Goal: Obtain resource: Download file/media

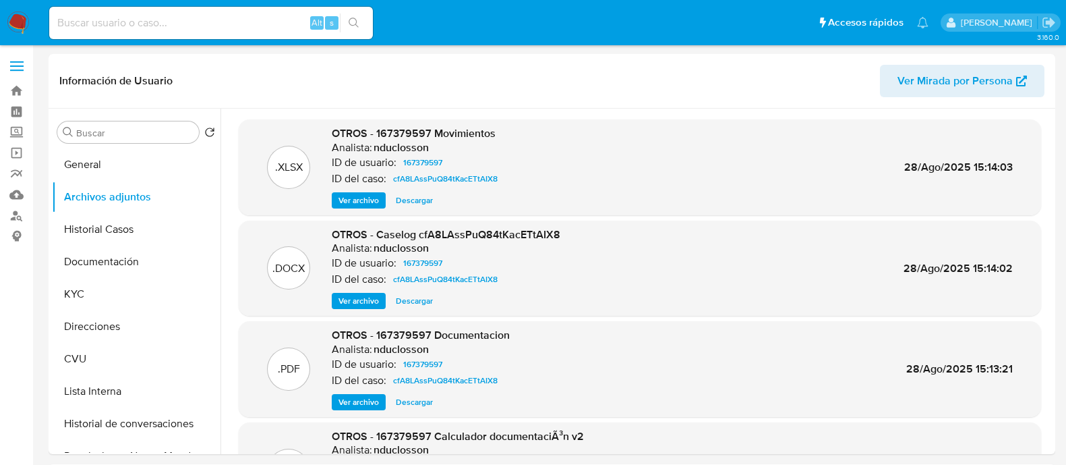
select select "10"
click at [177, 30] on input at bounding box center [211, 23] width 324 height 18
paste input "81139402"
type input "81139402"
click at [206, 22] on input "81139402" at bounding box center [211, 23] width 324 height 18
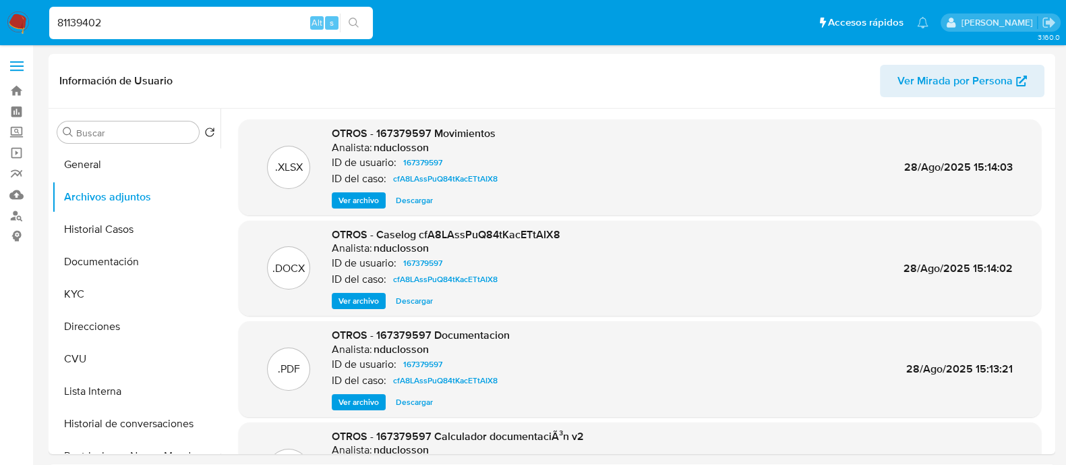
click at [206, 22] on input "81139402" at bounding box center [211, 23] width 324 height 18
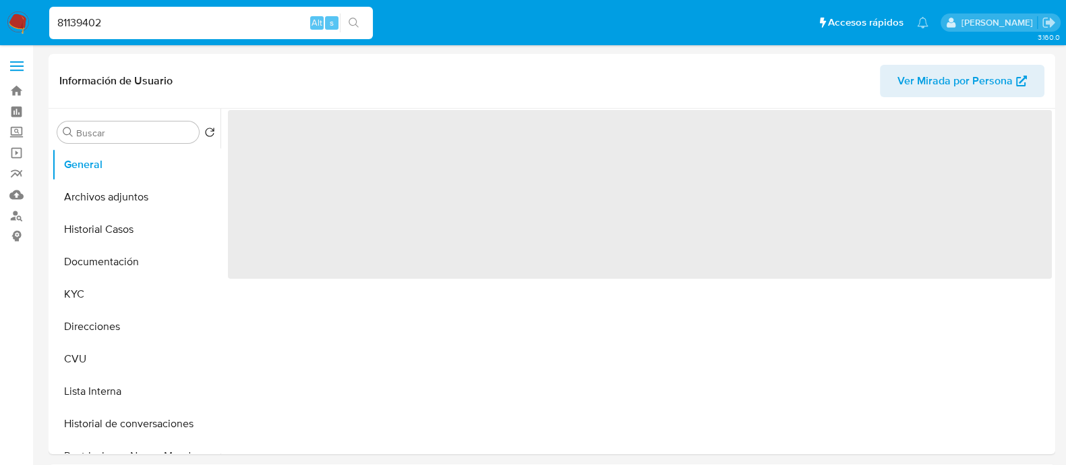
select select "10"
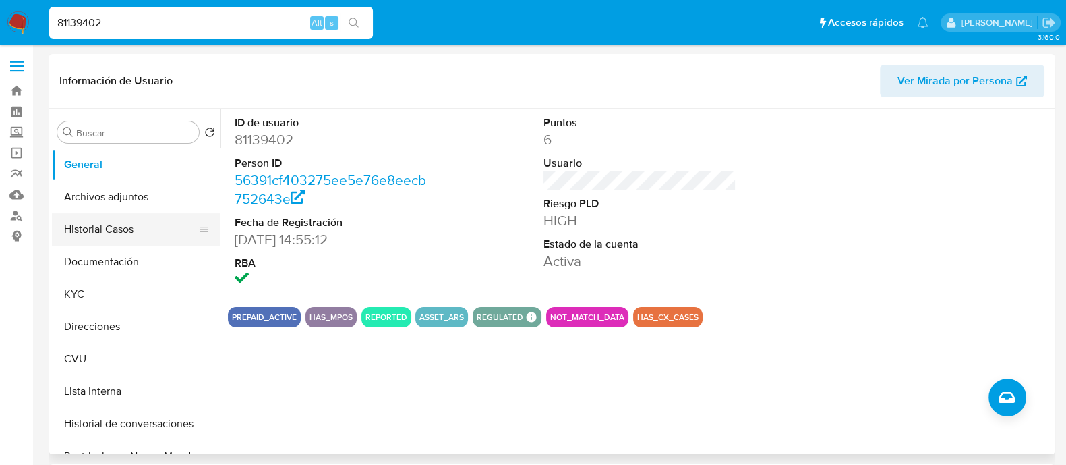
click at [98, 239] on button "Historial Casos" at bounding box center [131, 229] width 158 height 32
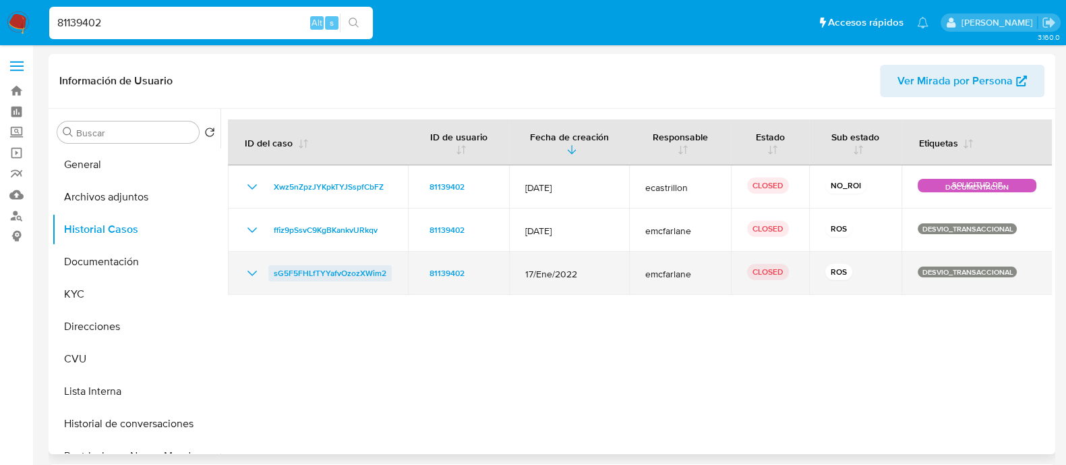
click at [340, 278] on span "sG5F5FHLfTYYafvOzozXWim2" at bounding box center [330, 273] width 113 height 16
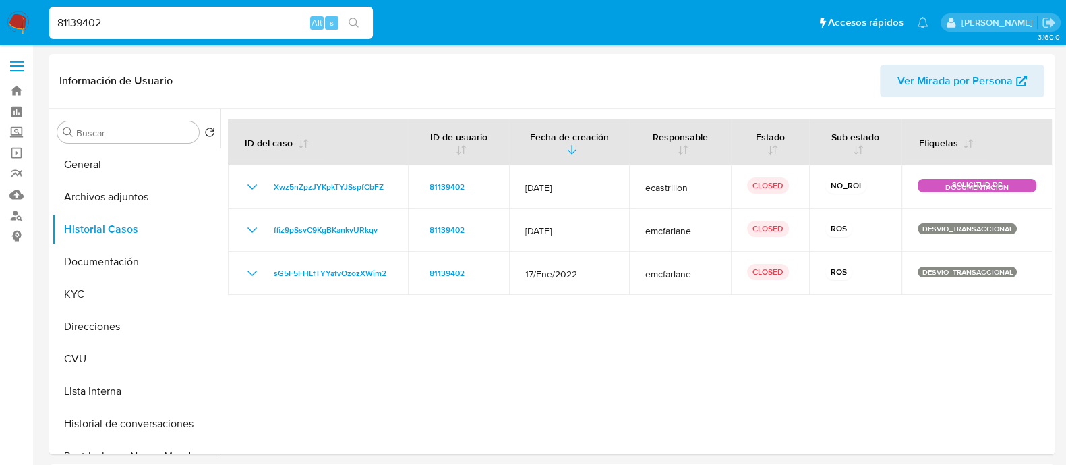
click at [238, 19] on input "81139402" at bounding box center [211, 23] width 324 height 18
paste input "166712767"
type input "166712767"
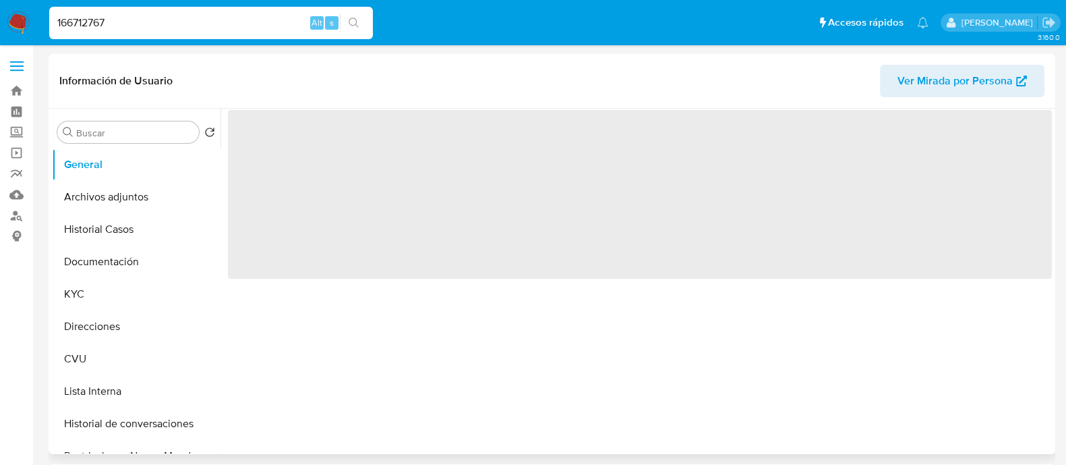
select select "10"
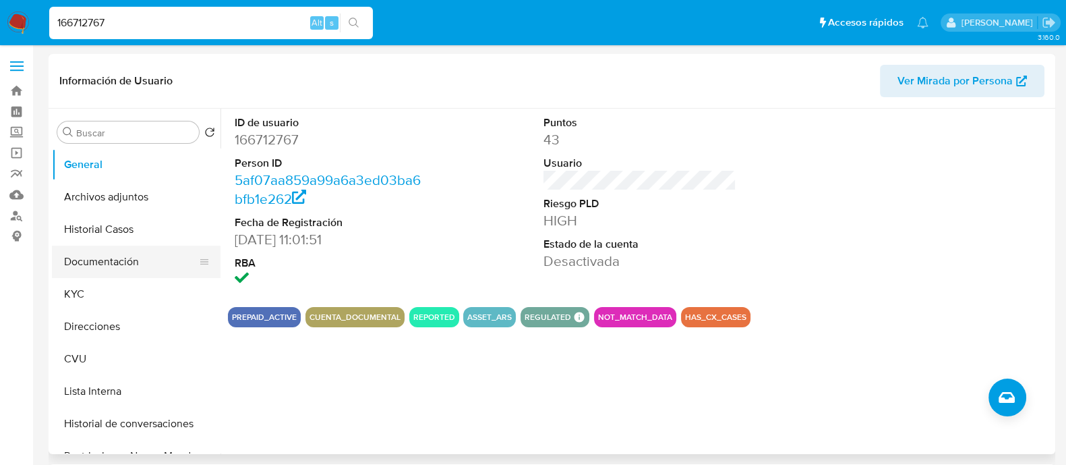
click at [120, 268] on button "Documentación" at bounding box center [131, 262] width 158 height 32
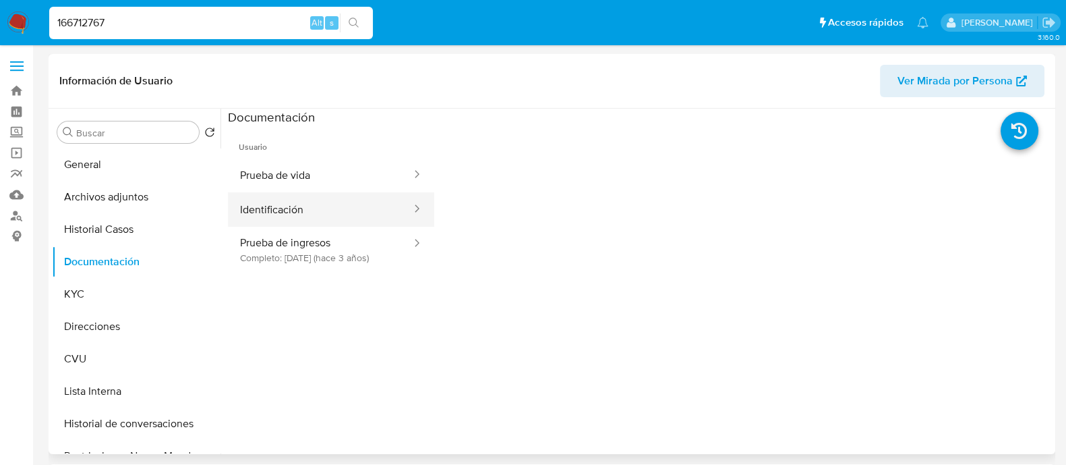
click at [262, 200] on button "Identificación" at bounding box center [320, 209] width 185 height 34
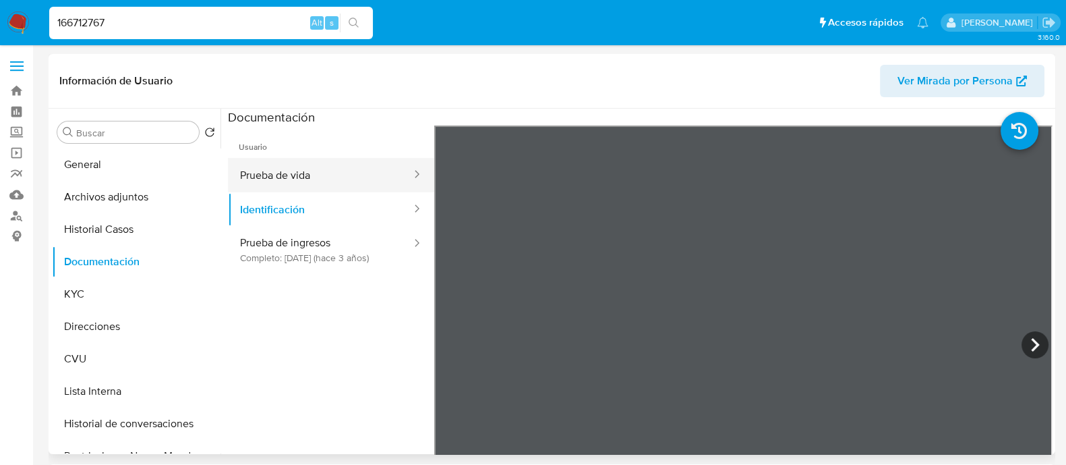
click at [303, 183] on button "Prueba de vida" at bounding box center [320, 175] width 185 height 34
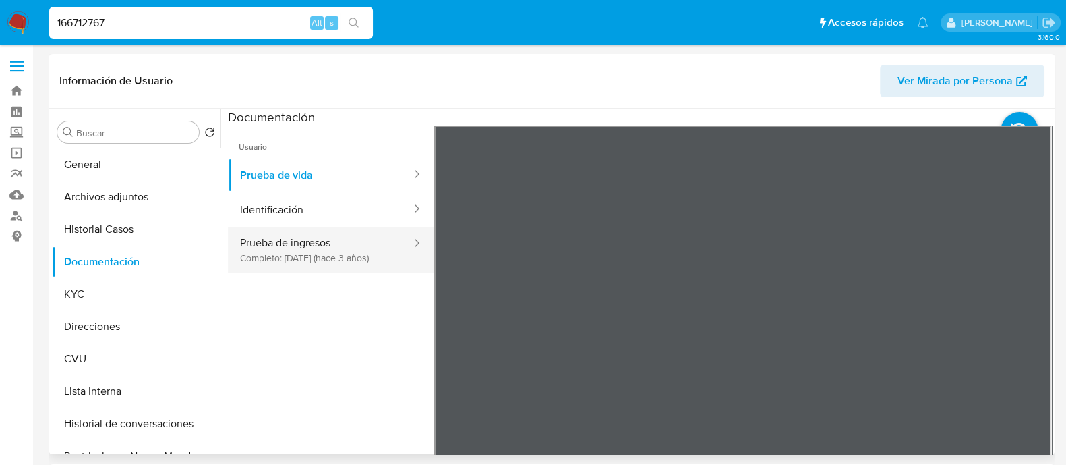
click at [302, 237] on button "Prueba de ingresos Completo: [DATE] (hace 3 años)" at bounding box center [320, 250] width 185 height 46
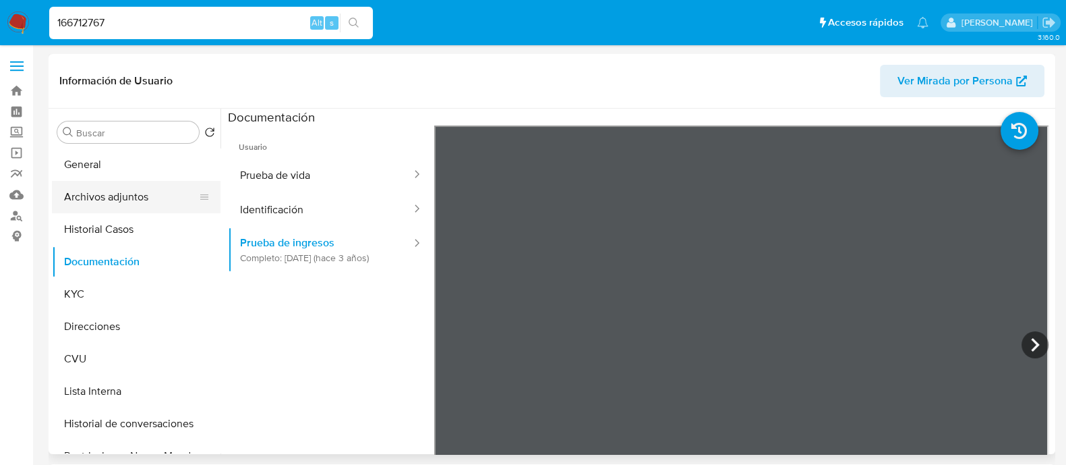
click at [78, 194] on button "Archivos adjuntos" at bounding box center [131, 197] width 158 height 32
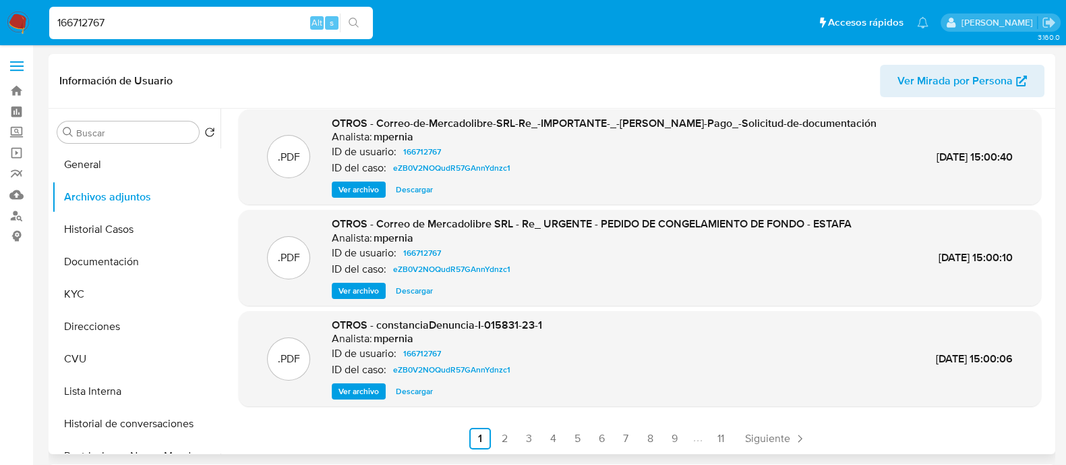
scroll to position [113, 0]
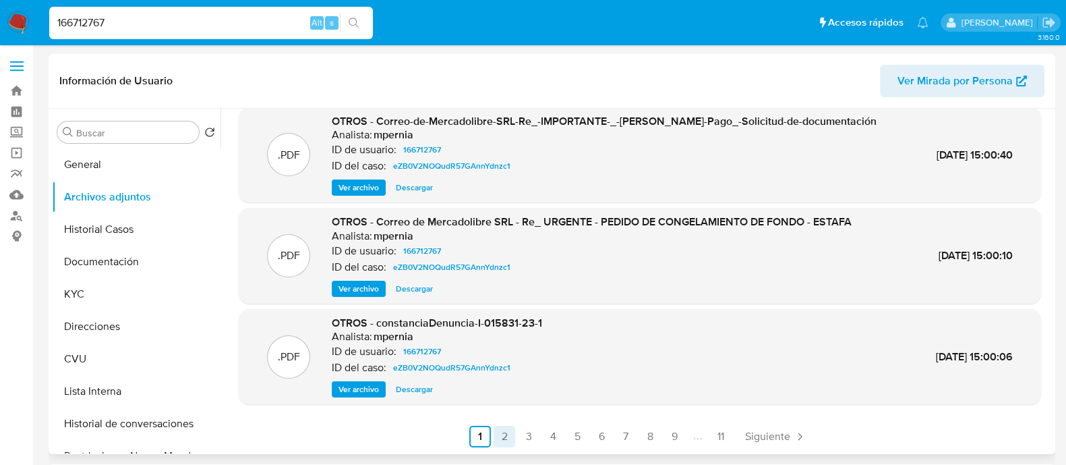
click at [506, 430] on link "2" at bounding box center [505, 437] width 22 height 22
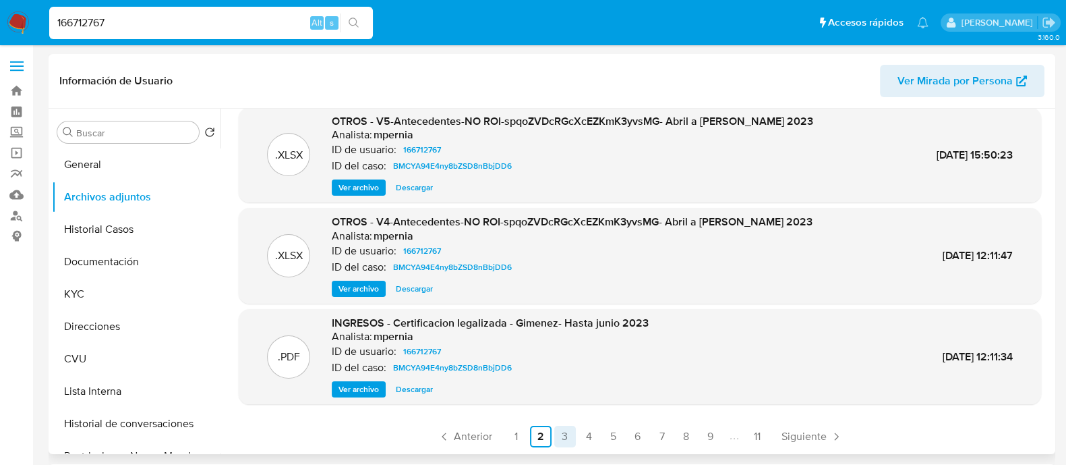
click at [522, 433] on link "1" at bounding box center [517, 437] width 22 height 22
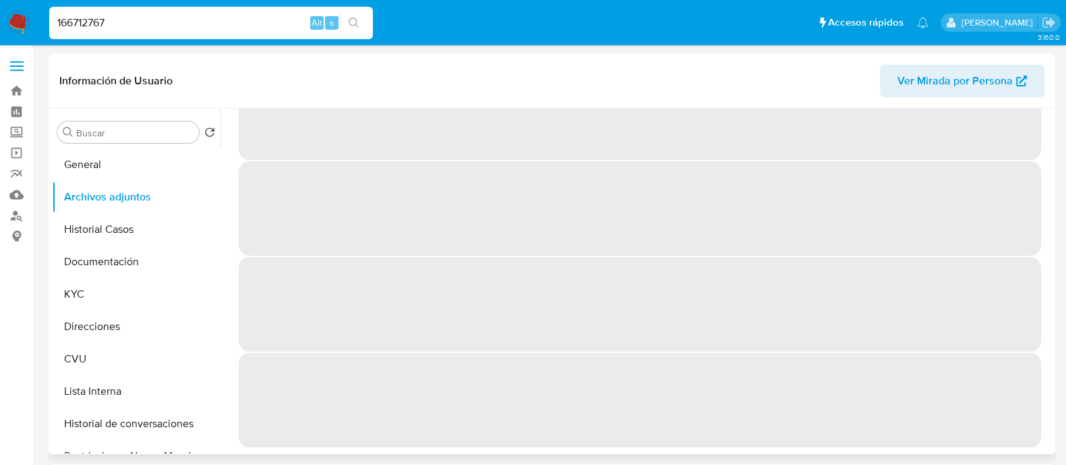
scroll to position [0, 0]
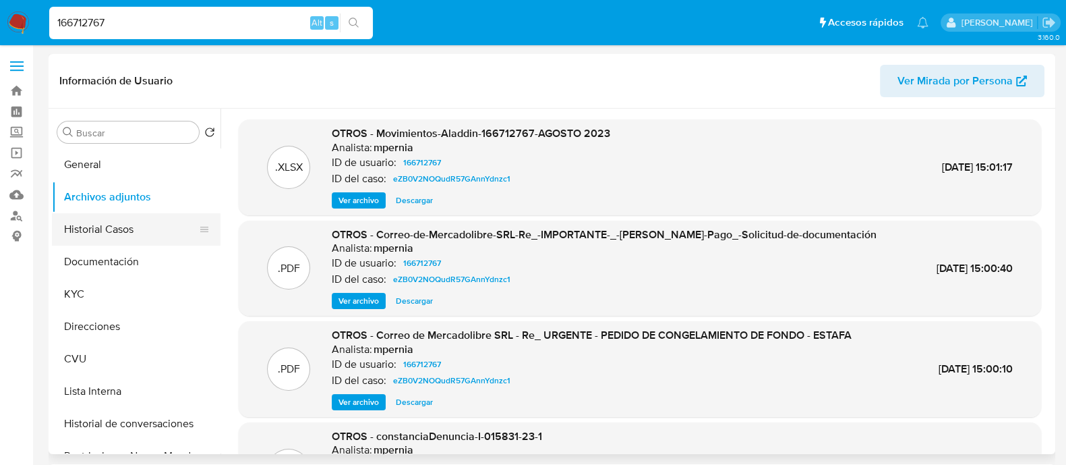
click at [126, 224] on button "Historial Casos" at bounding box center [131, 229] width 158 height 32
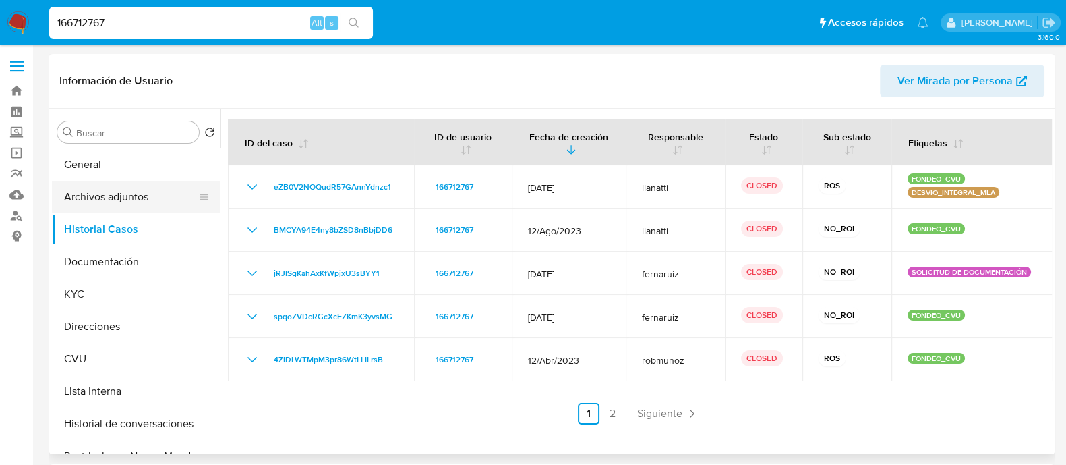
click at [135, 204] on button "Archivos adjuntos" at bounding box center [131, 197] width 158 height 32
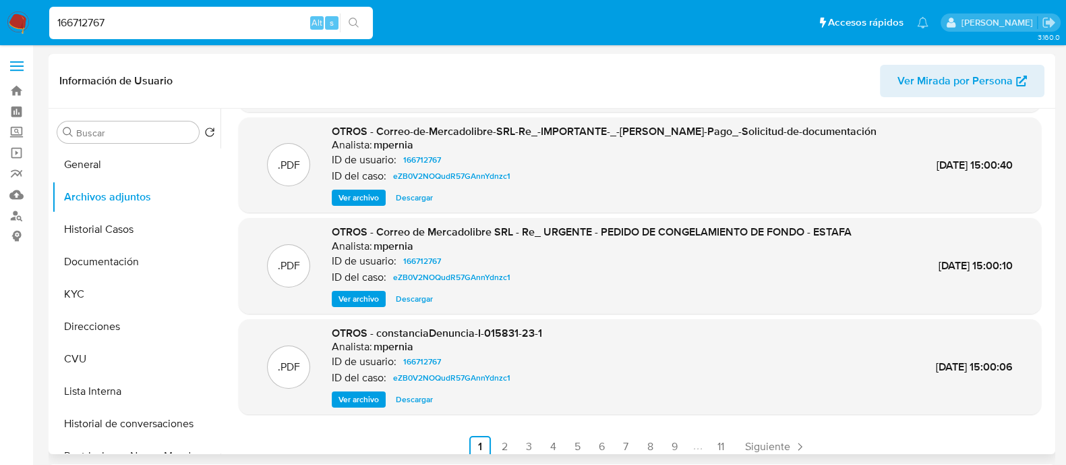
scroll to position [113, 0]
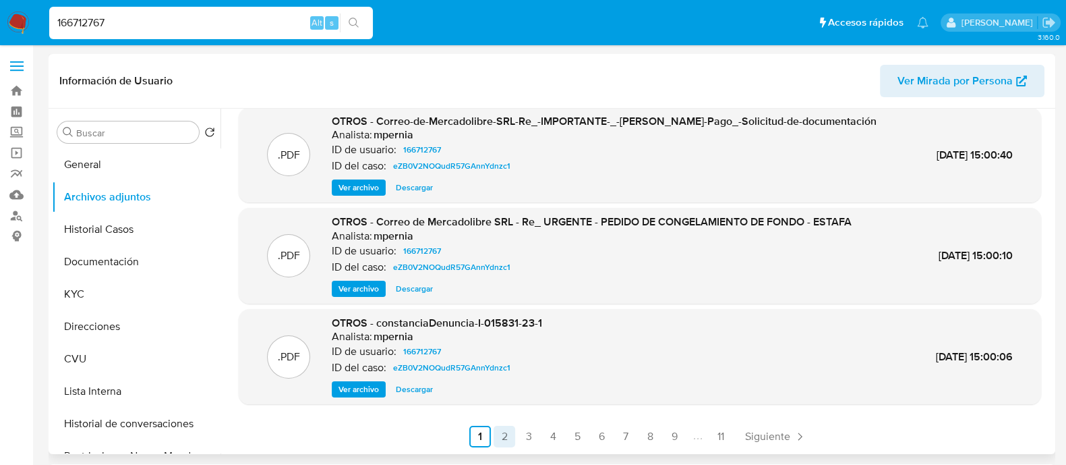
click at [503, 442] on link "2" at bounding box center [505, 437] width 22 height 22
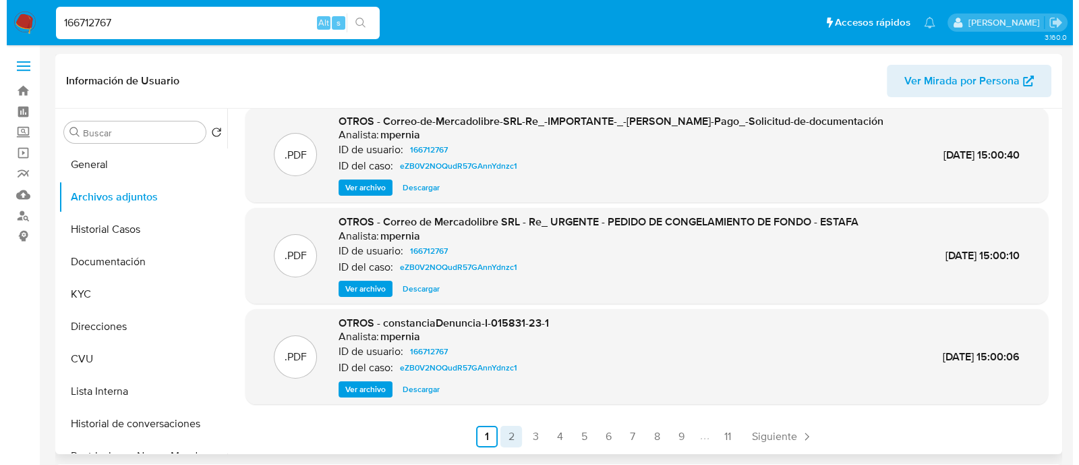
scroll to position [0, 0]
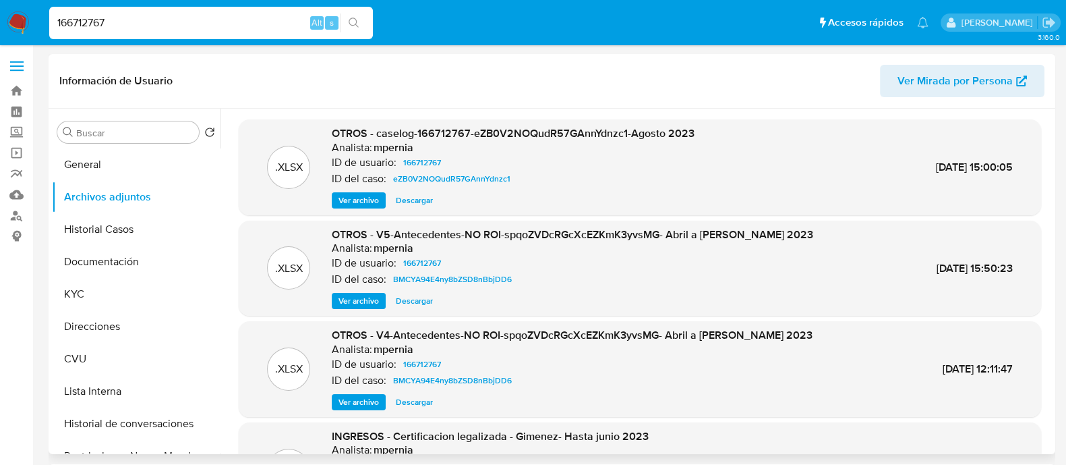
click at [362, 200] on span "Ver archivo" at bounding box center [359, 200] width 40 height 13
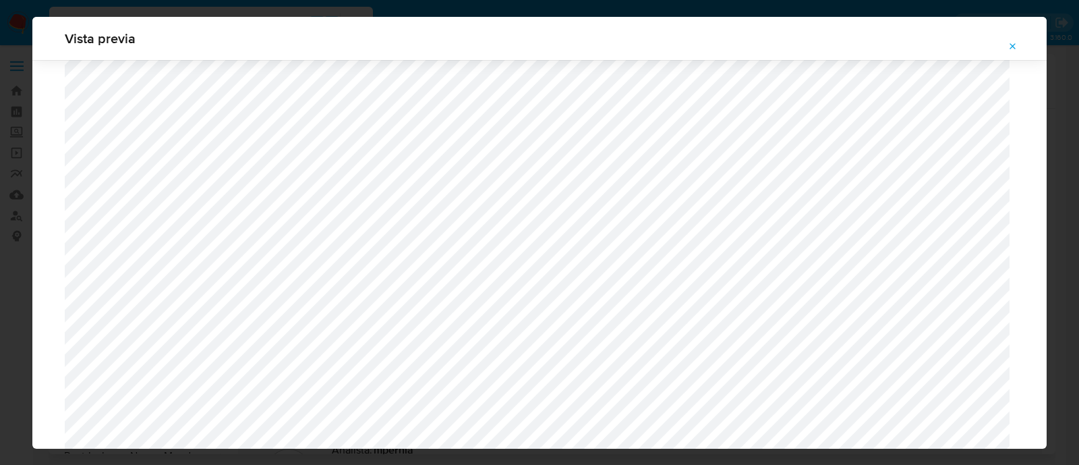
scroll to position [1237, 0]
click at [1014, 51] on icon "Attachment preview" at bounding box center [1013, 46] width 11 height 11
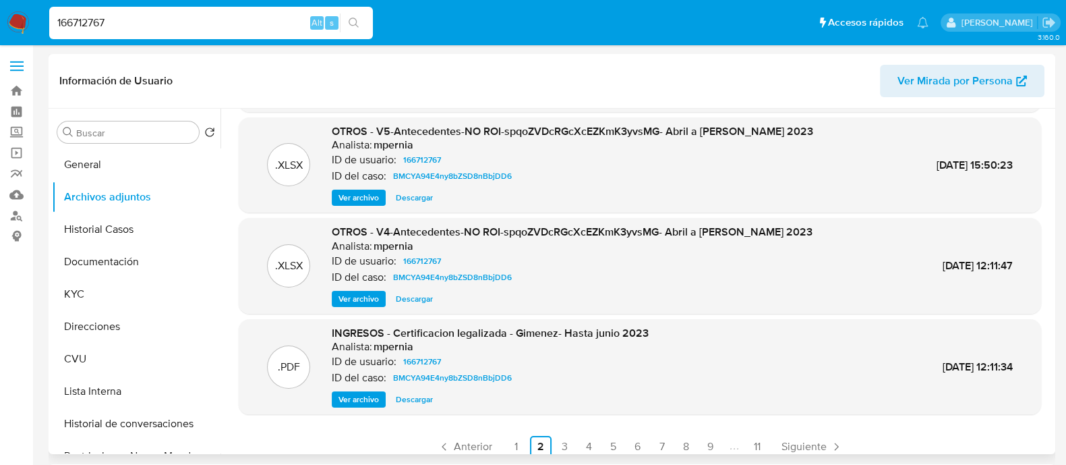
scroll to position [113, 0]
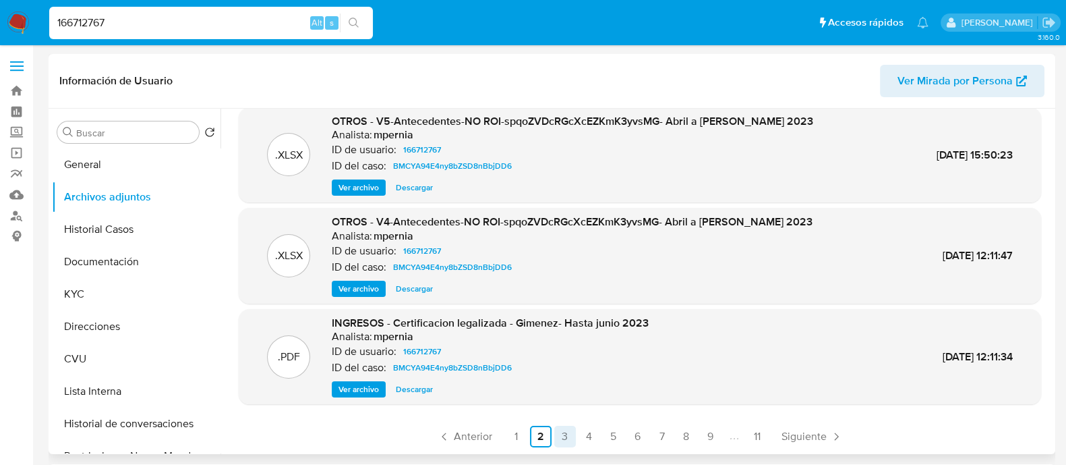
click at [567, 440] on link "3" at bounding box center [565, 437] width 22 height 22
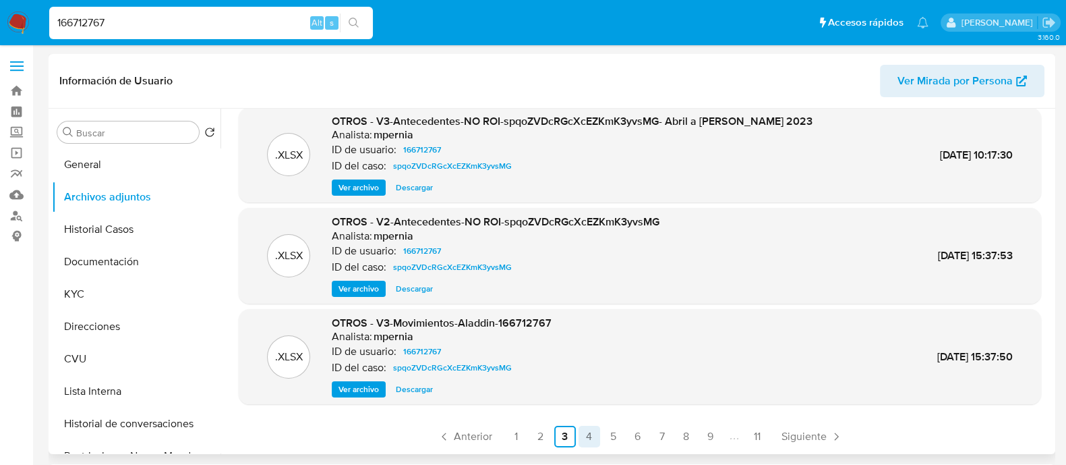
click at [590, 439] on link "4" at bounding box center [590, 437] width 22 height 22
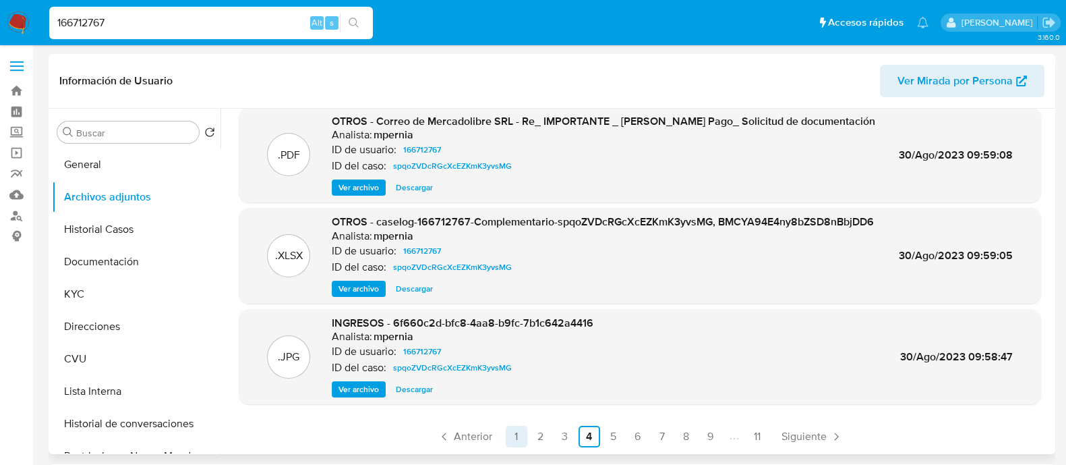
click at [517, 442] on link "1" at bounding box center [517, 437] width 22 height 22
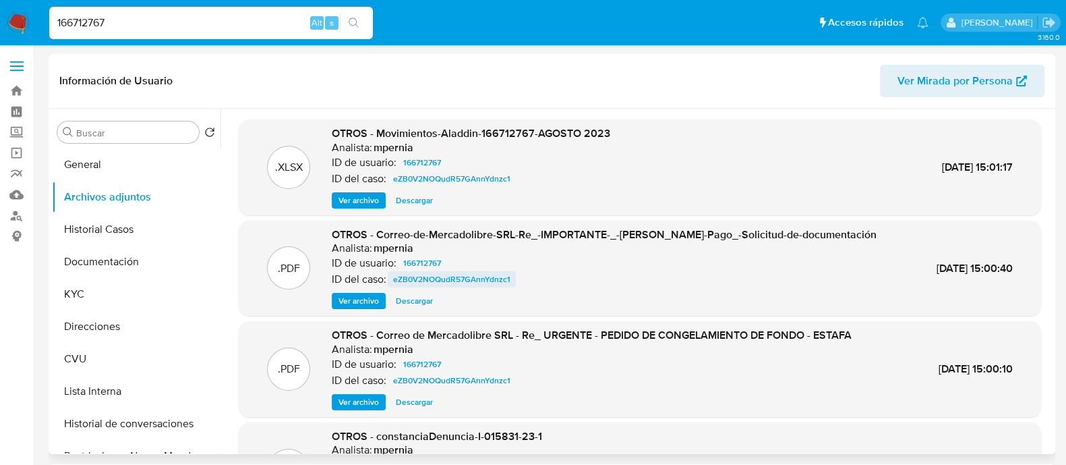
scroll to position [84, 0]
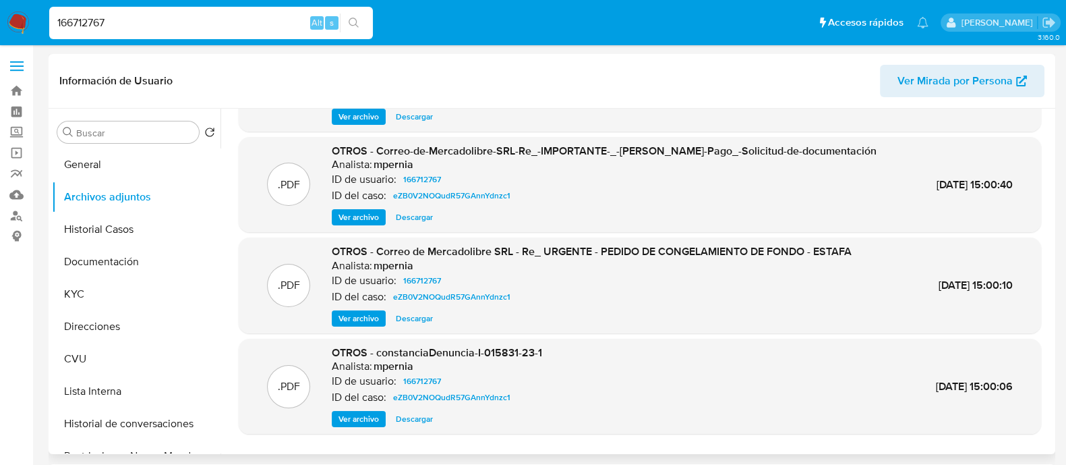
click at [367, 220] on span "Ver archivo" at bounding box center [359, 216] width 40 height 13
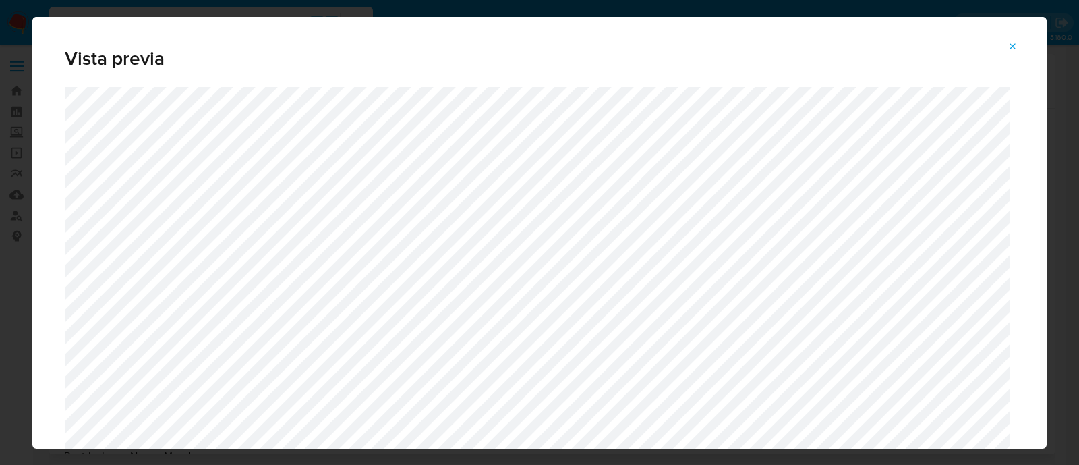
click at [1008, 41] on icon "Attachment preview" at bounding box center [1013, 46] width 11 height 11
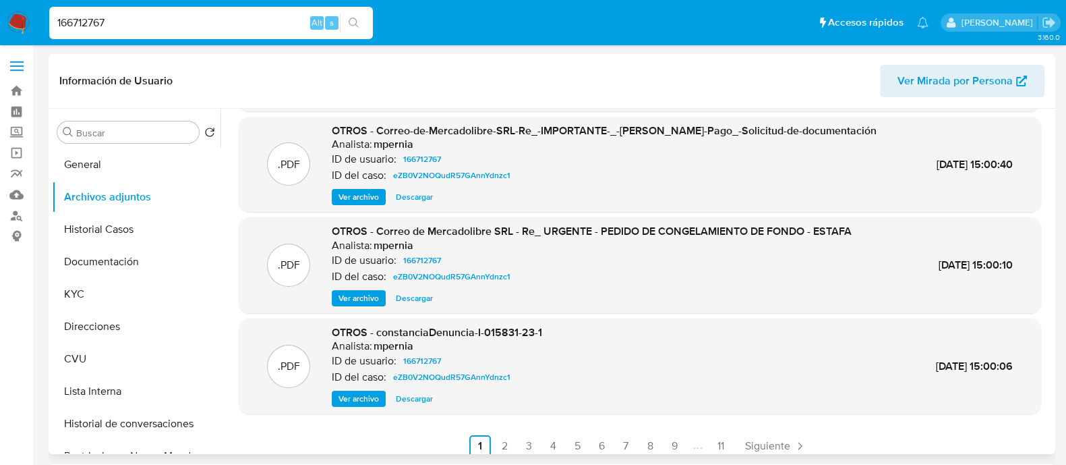
scroll to position [113, 0]
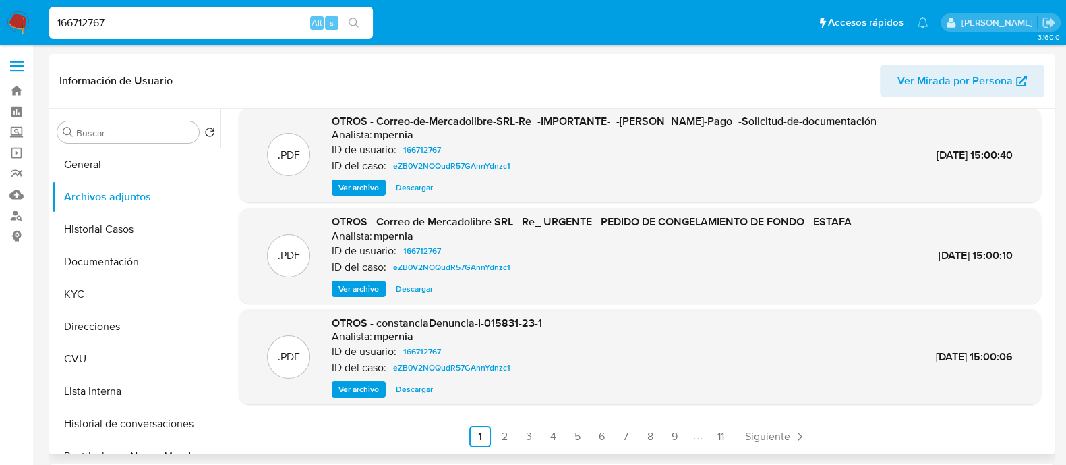
click at [363, 389] on span "Ver archivo" at bounding box center [359, 388] width 40 height 13
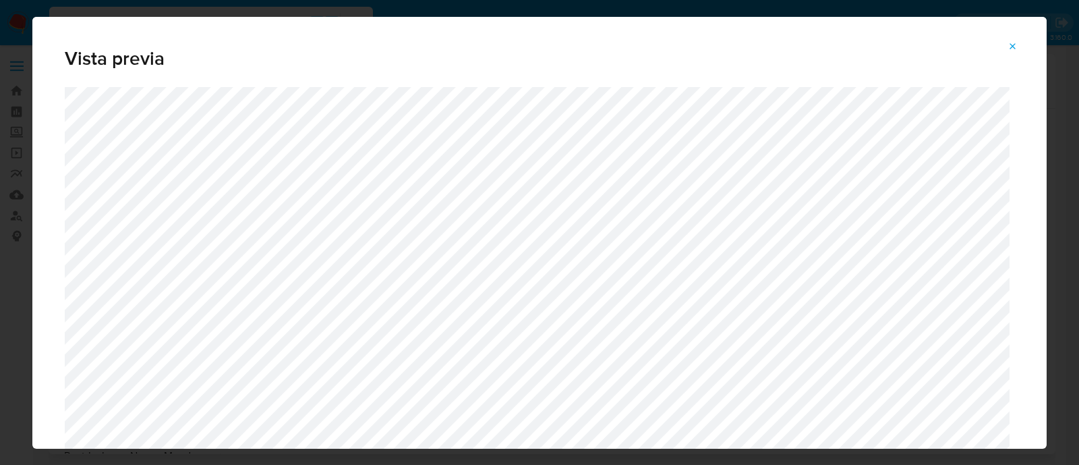
click at [1017, 48] on icon "Attachment preview" at bounding box center [1013, 46] width 11 height 11
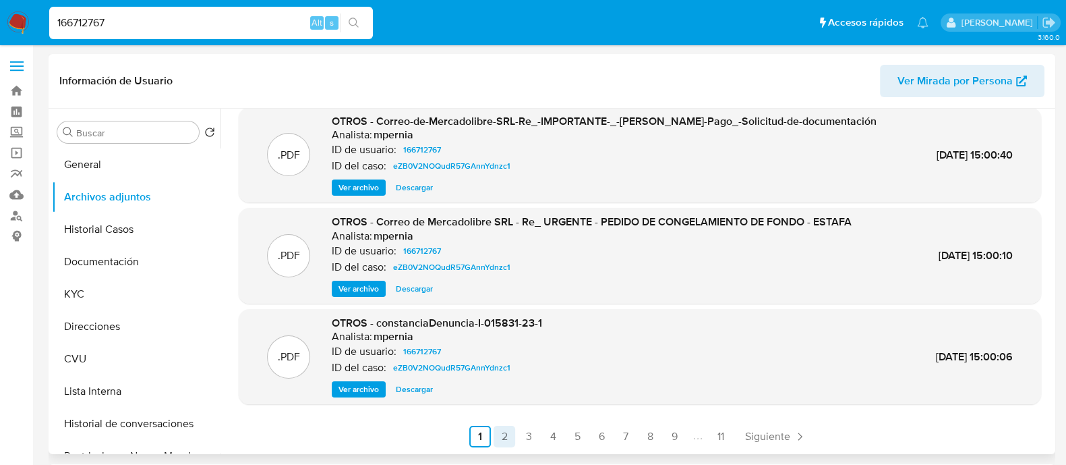
click at [501, 434] on link "2" at bounding box center [505, 437] width 22 height 22
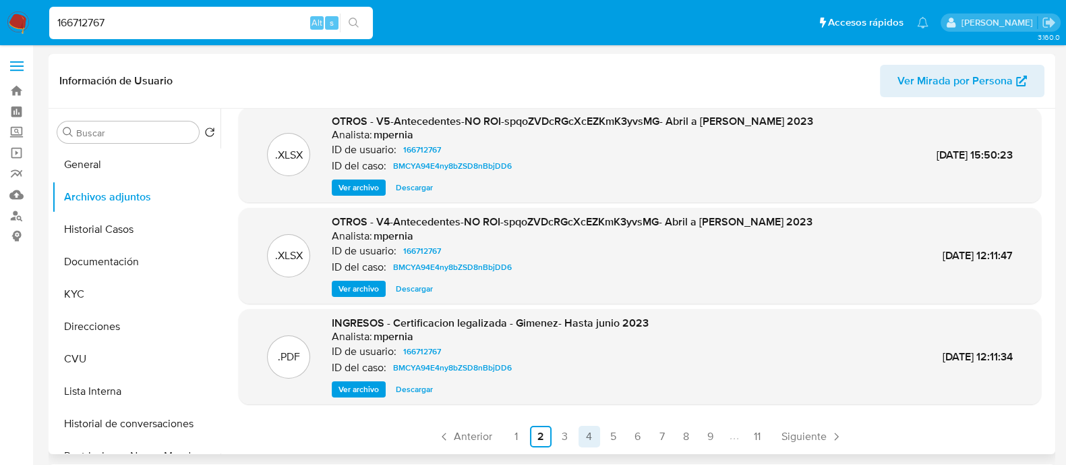
click at [590, 442] on link "4" at bounding box center [590, 437] width 22 height 22
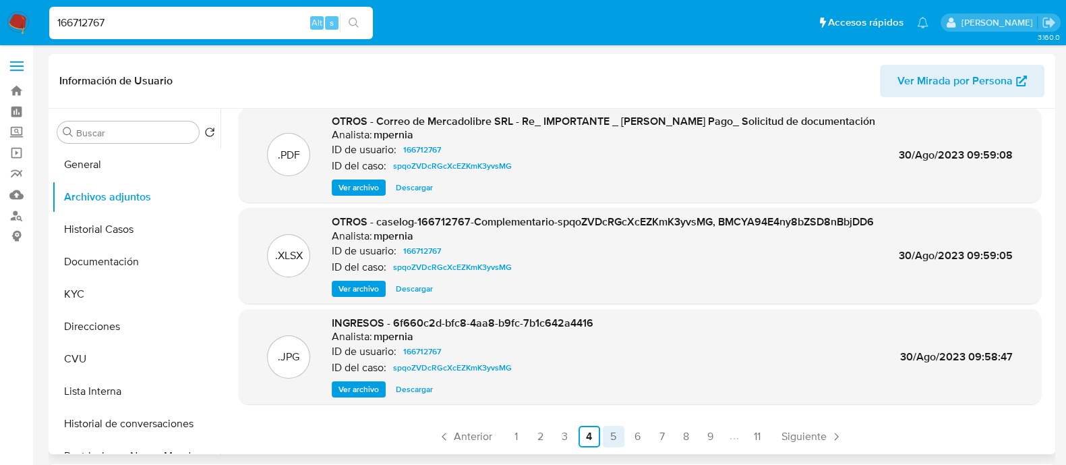
click at [612, 429] on link "5" at bounding box center [614, 437] width 22 height 22
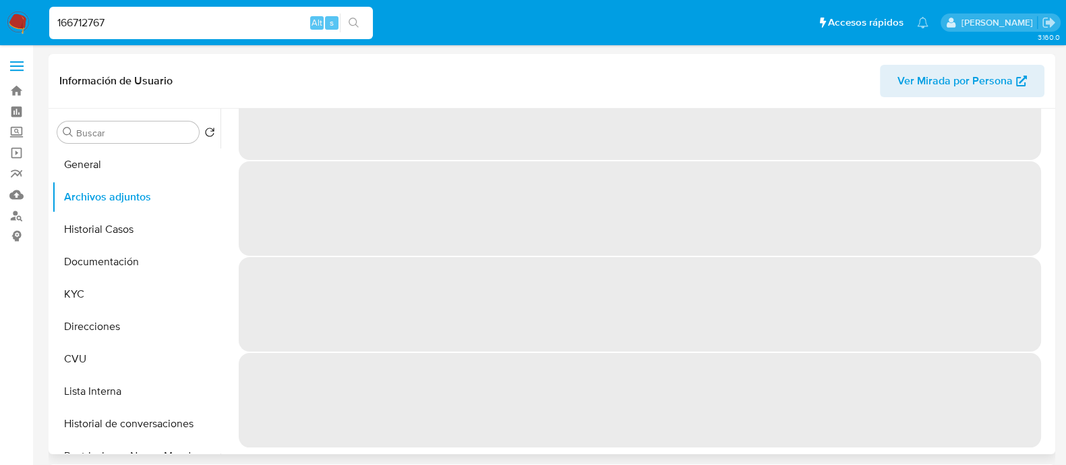
scroll to position [0, 0]
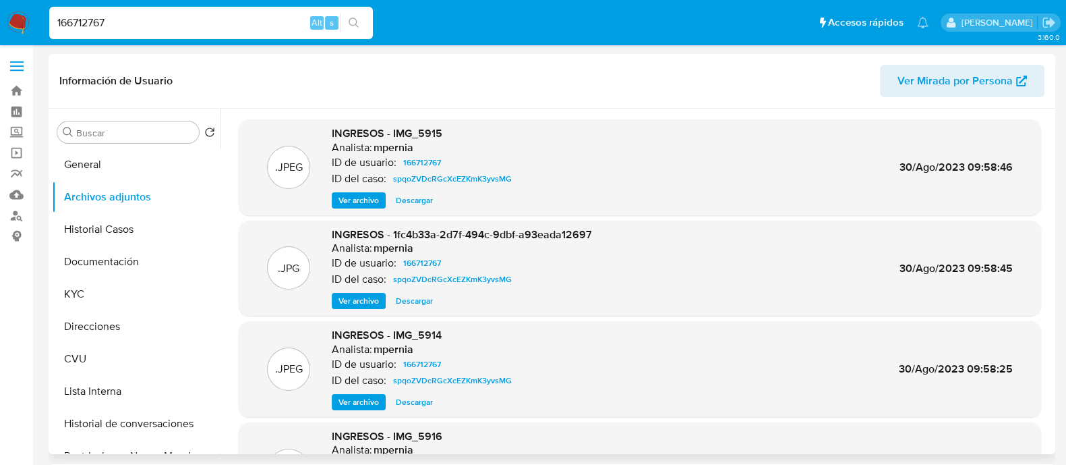
click at [374, 197] on span "Ver archivo" at bounding box center [359, 200] width 40 height 13
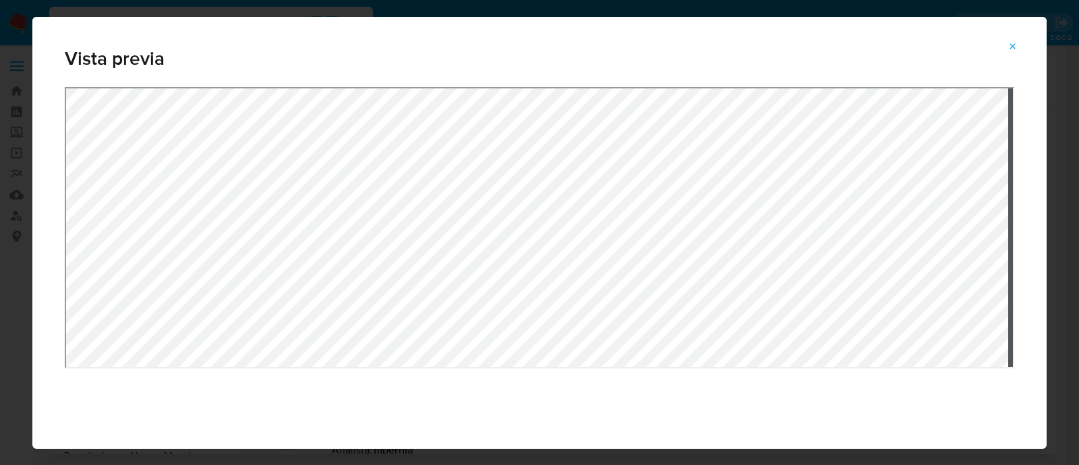
click at [523, 79] on div "Vista previa" at bounding box center [539, 233] width 1014 height 432
click at [1012, 49] on icon "Attachment preview" at bounding box center [1013, 46] width 11 height 11
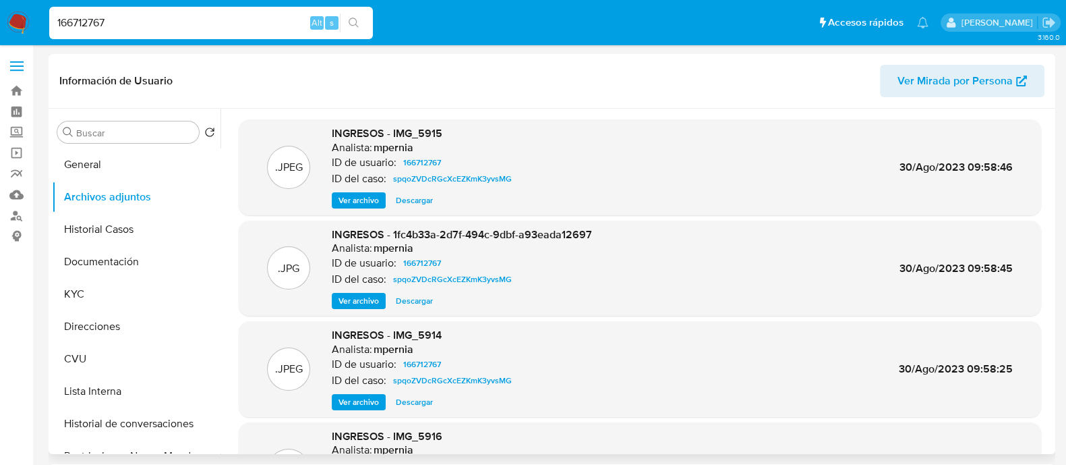
click at [374, 294] on span "Ver archivo" at bounding box center [359, 300] width 40 height 13
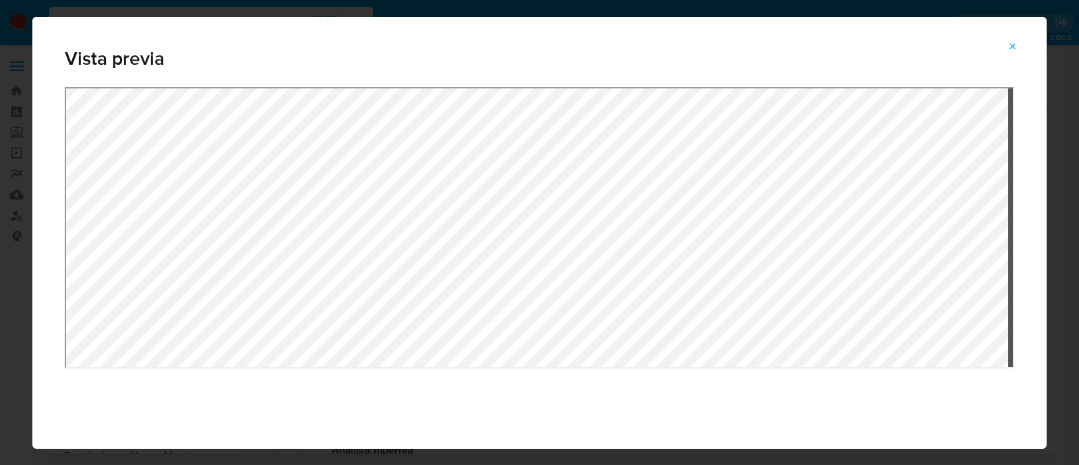
click at [1008, 47] on icon "Attachment preview" at bounding box center [1013, 46] width 11 height 11
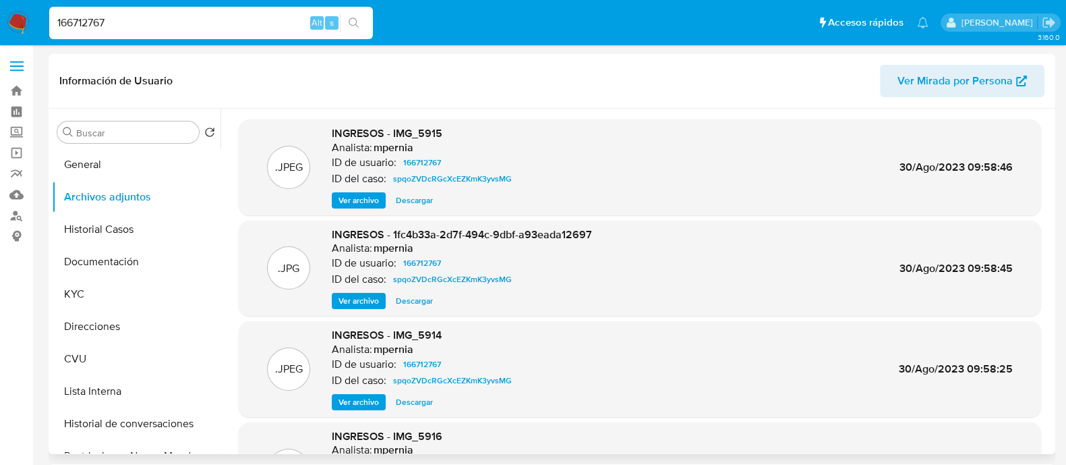
click at [361, 403] on span "Ver archivo" at bounding box center [359, 401] width 40 height 13
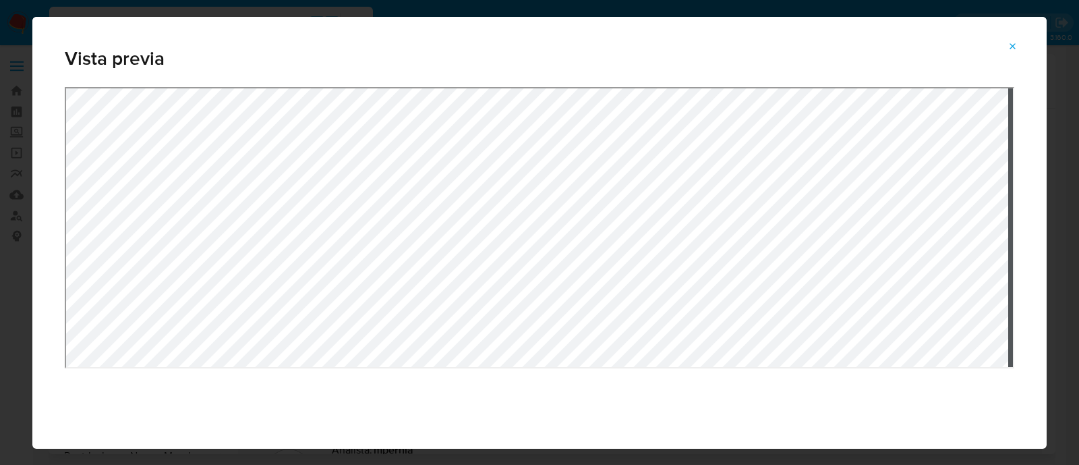
click at [1017, 43] on icon "Attachment preview" at bounding box center [1013, 46] width 11 height 11
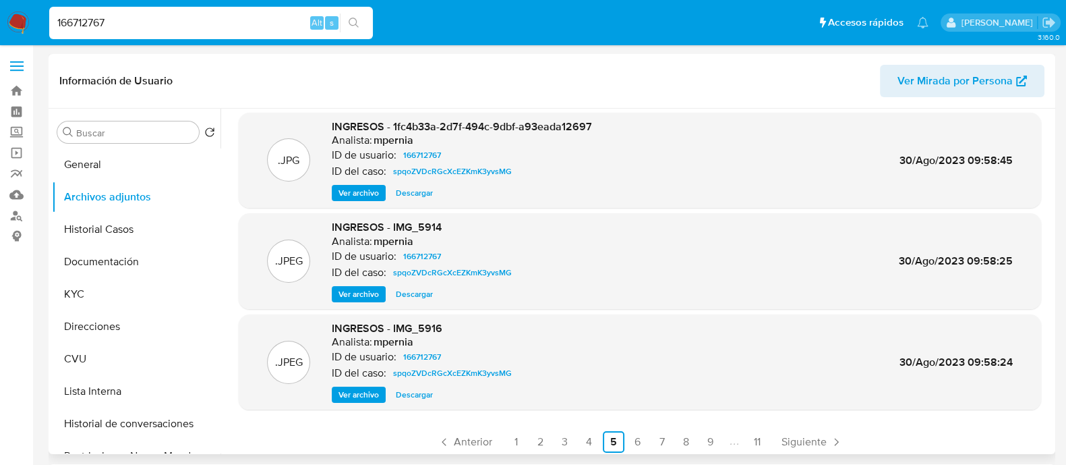
scroll to position [113, 0]
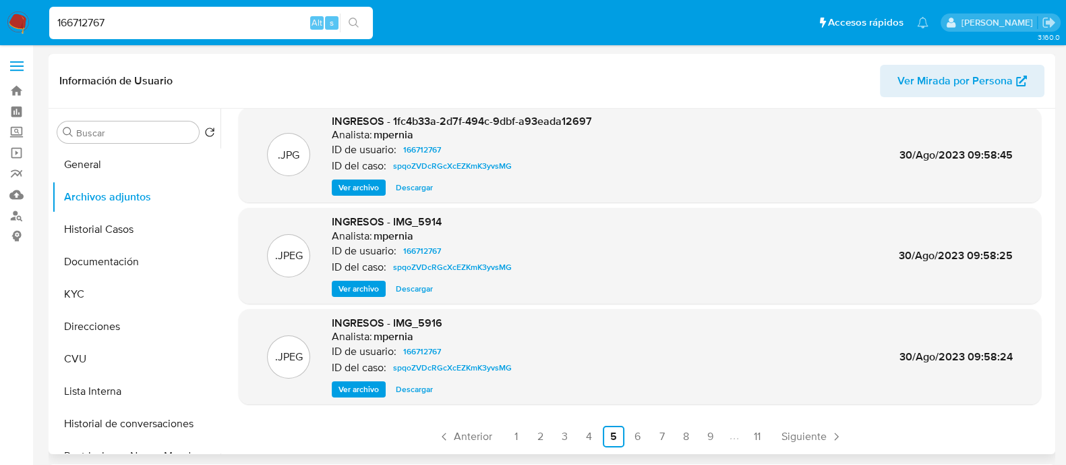
click at [367, 389] on span "Ver archivo" at bounding box center [359, 388] width 40 height 13
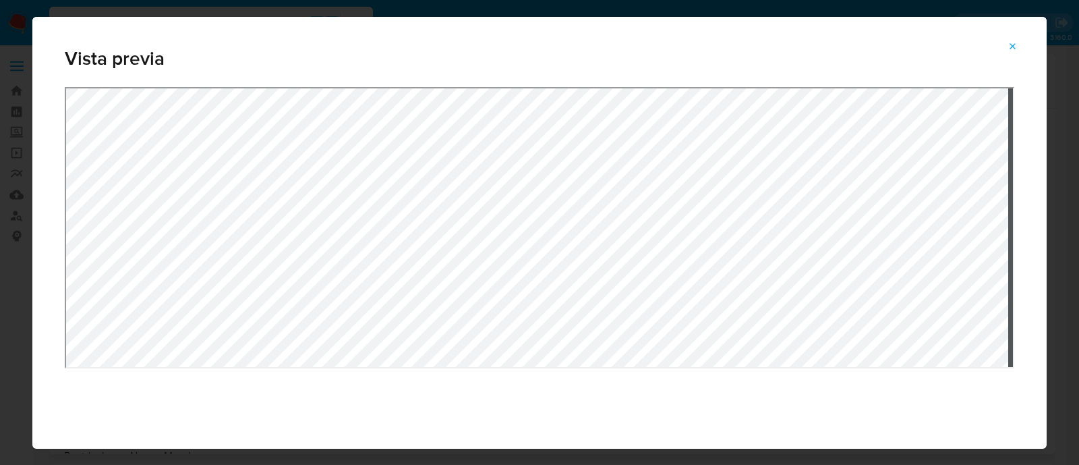
click at [1007, 42] on button "Attachment preview" at bounding box center [1013, 47] width 30 height 22
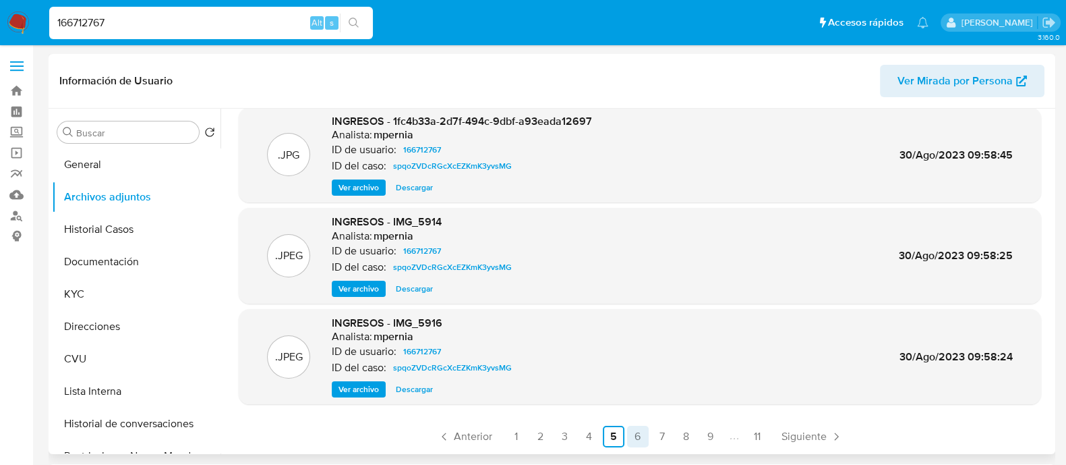
click at [640, 435] on link "6" at bounding box center [638, 437] width 22 height 22
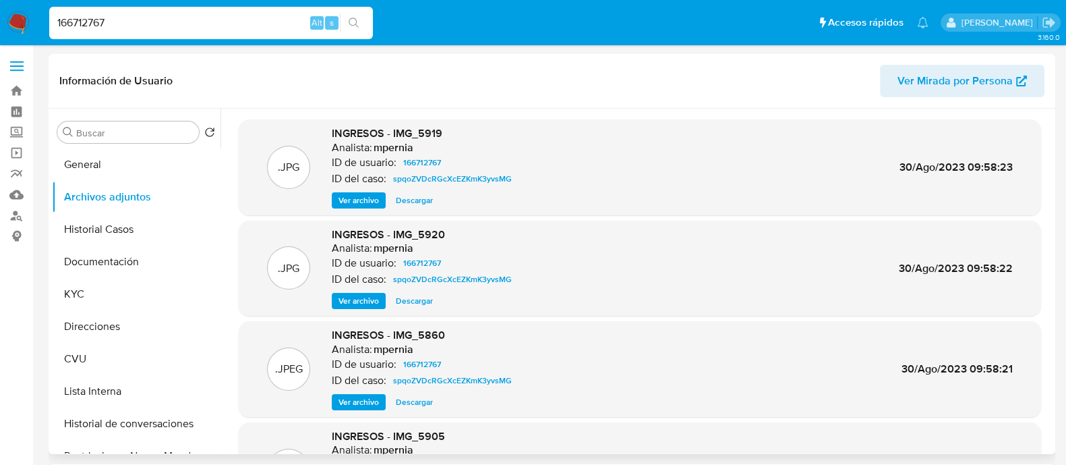
click at [371, 196] on span "Ver archivo" at bounding box center [359, 200] width 40 height 13
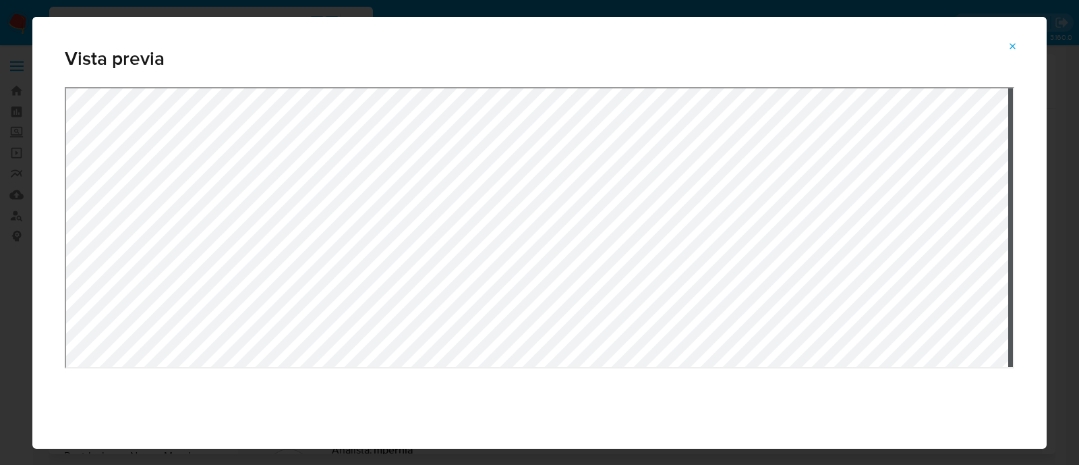
click at [1008, 45] on icon "Attachment preview" at bounding box center [1013, 46] width 11 height 11
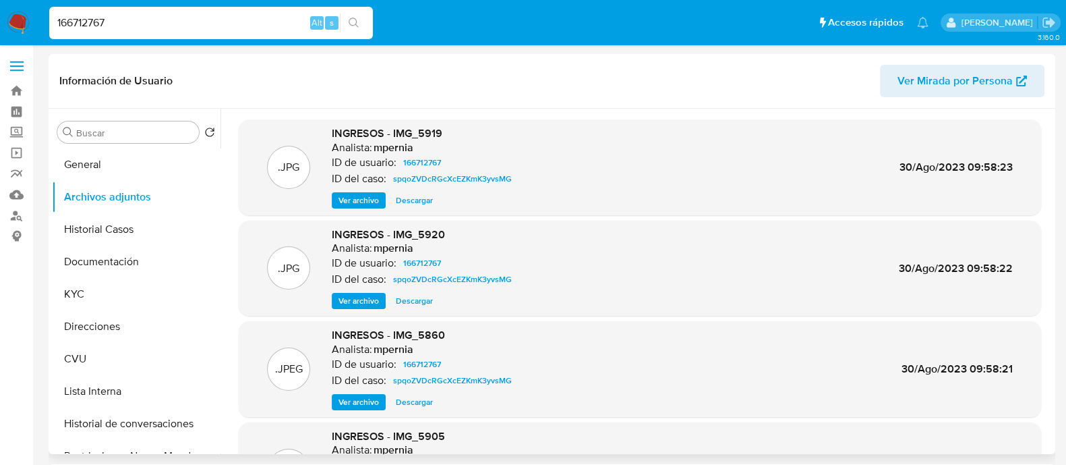
click at [341, 298] on span "Ver archivo" at bounding box center [359, 300] width 40 height 13
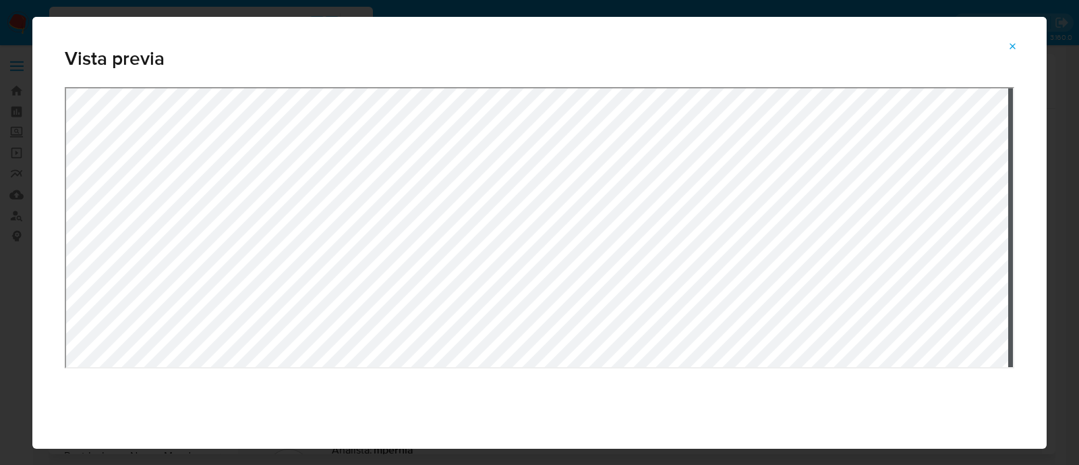
click at [1012, 42] on icon "Attachment preview" at bounding box center [1013, 46] width 11 height 11
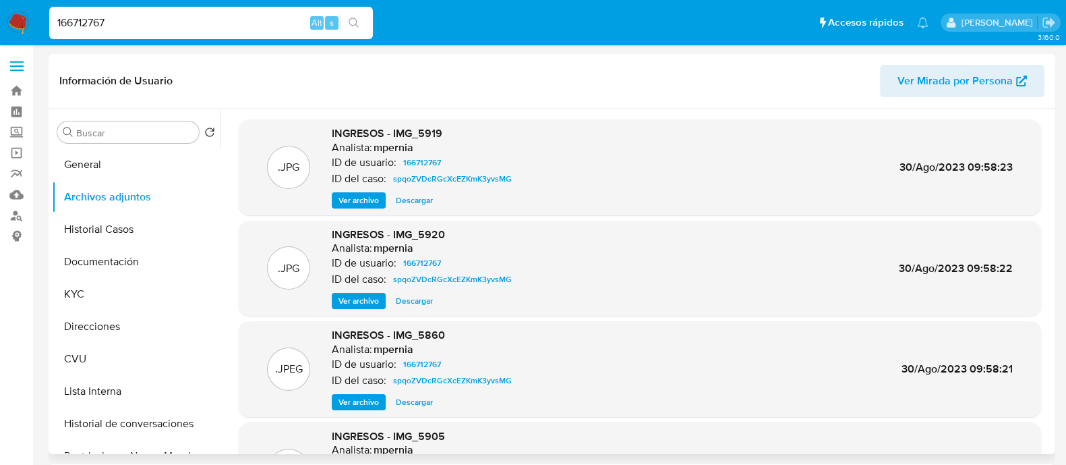
click at [347, 397] on span "Ver archivo" at bounding box center [359, 401] width 40 height 13
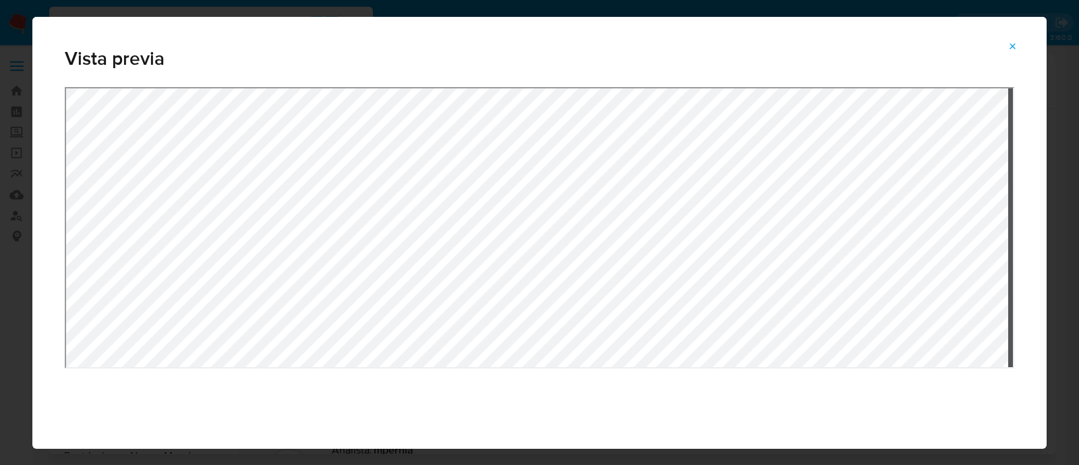
click at [434, 368] on div "Attachment preview" at bounding box center [540, 276] width 950 height 378
click at [1006, 42] on button "Attachment preview" at bounding box center [1013, 47] width 30 height 22
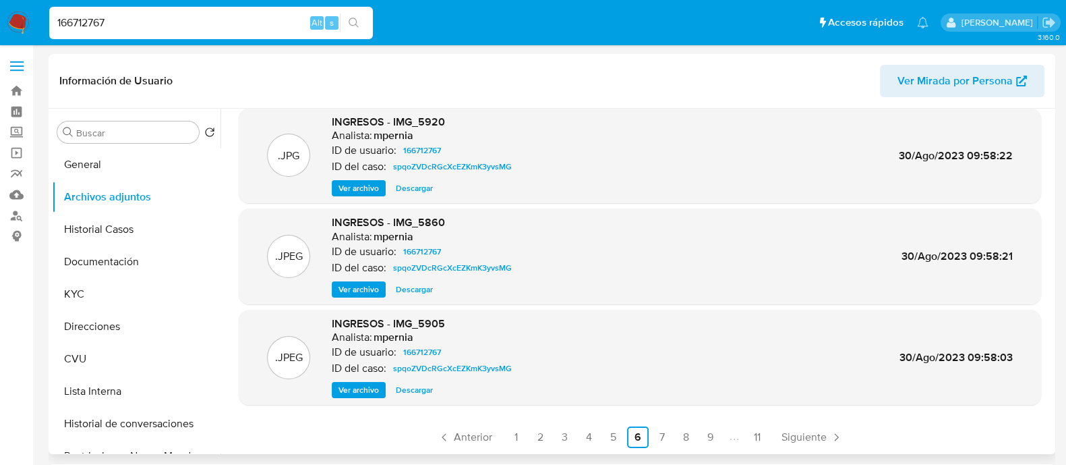
scroll to position [113, 0]
click at [361, 293] on span "Ver archivo" at bounding box center [359, 288] width 40 height 13
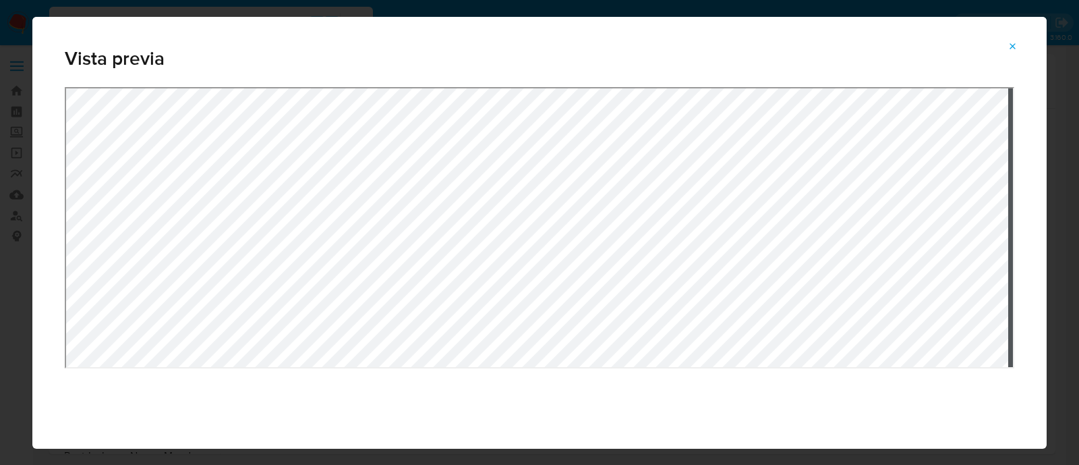
click at [1014, 45] on icon "Attachment preview" at bounding box center [1013, 46] width 6 height 6
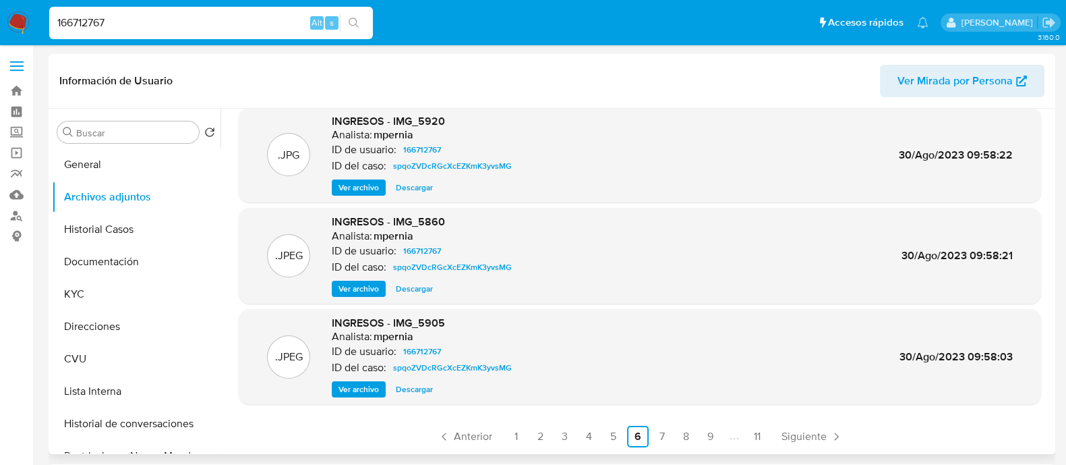
drag, startPoint x: 351, startPoint y: 376, endPoint x: 344, endPoint y: 369, distance: 9.5
click at [344, 369] on div "INGRESOS - IMG_5905 Analista: mpernia ID de usuario: 166712767 ID del caso: spq…" at bounding box center [424, 357] width 185 height 82
click at [366, 383] on span "Ver archivo" at bounding box center [359, 388] width 40 height 13
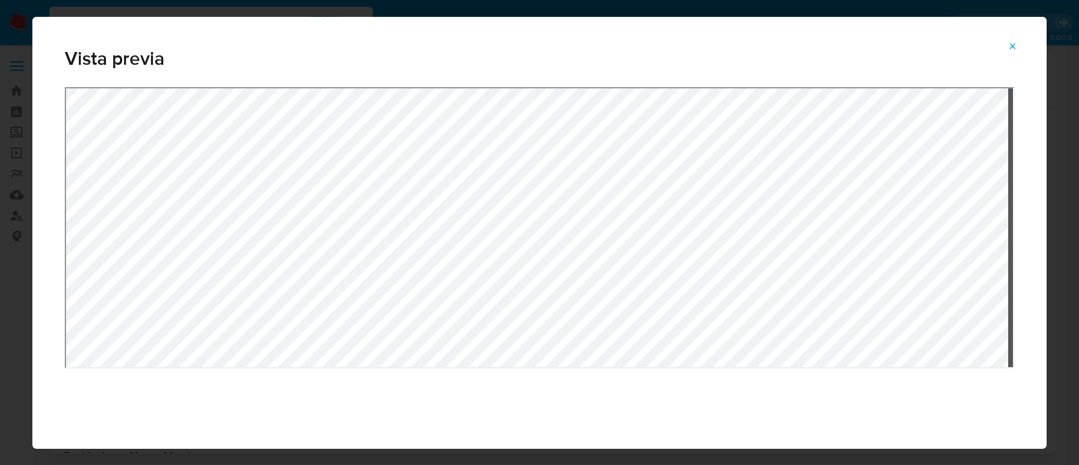
click at [1012, 43] on icon "Attachment preview" at bounding box center [1013, 46] width 11 height 11
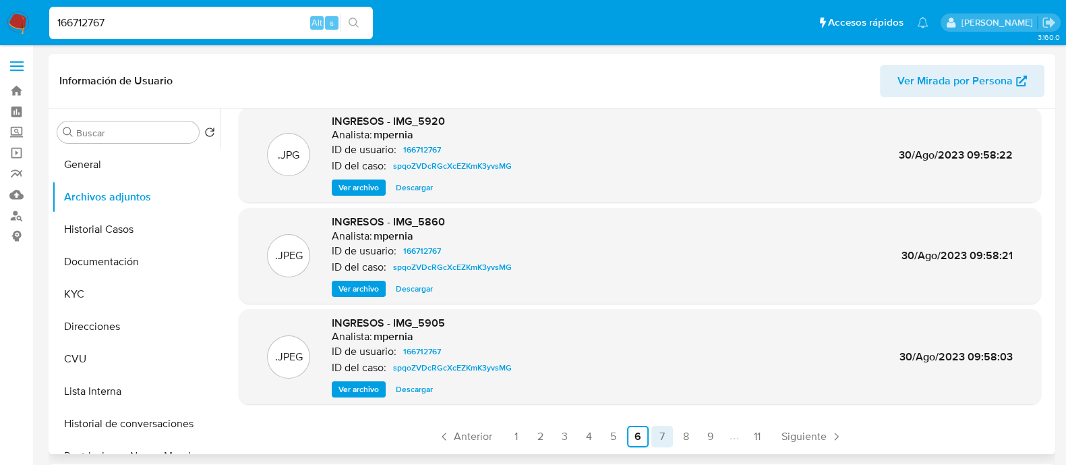
click at [655, 427] on link "7" at bounding box center [663, 437] width 22 height 22
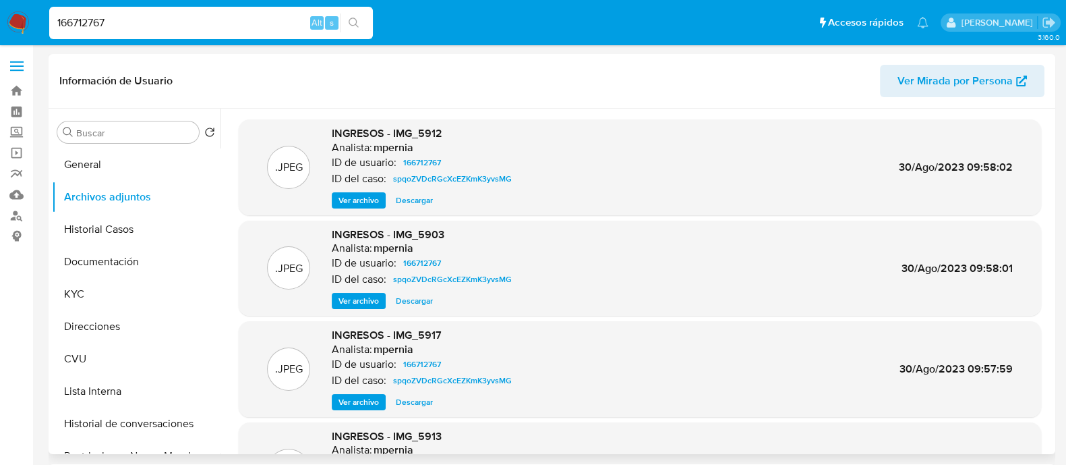
click at [365, 198] on span "Ver archivo" at bounding box center [359, 200] width 40 height 13
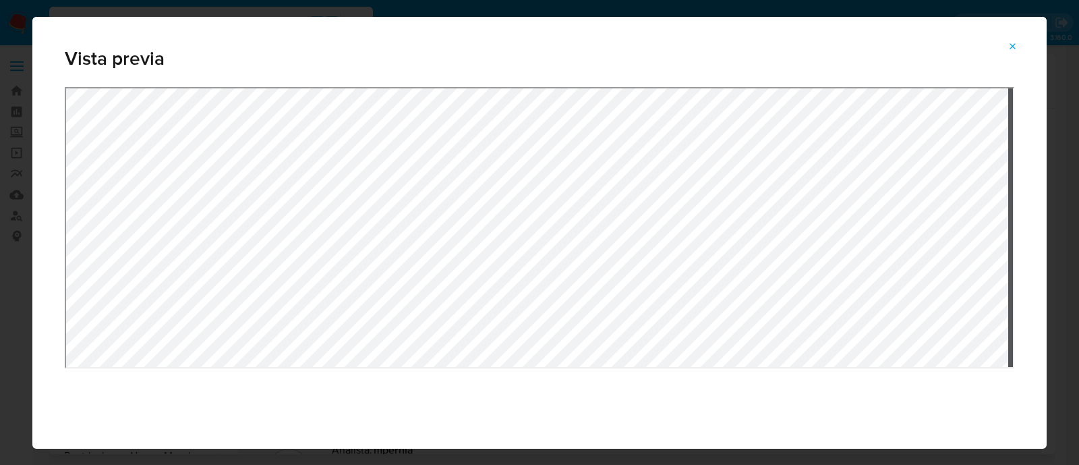
click at [1018, 45] on button "Attachment preview" at bounding box center [1013, 47] width 30 height 22
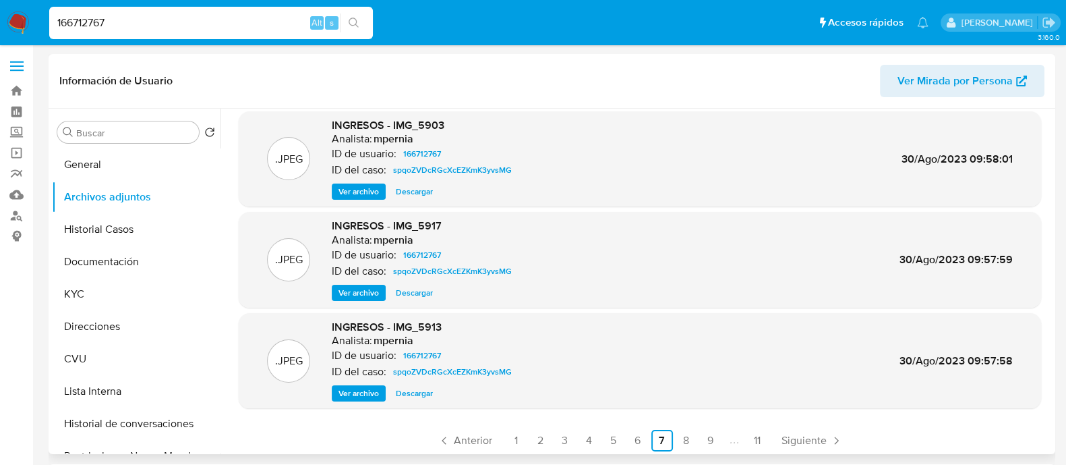
scroll to position [113, 0]
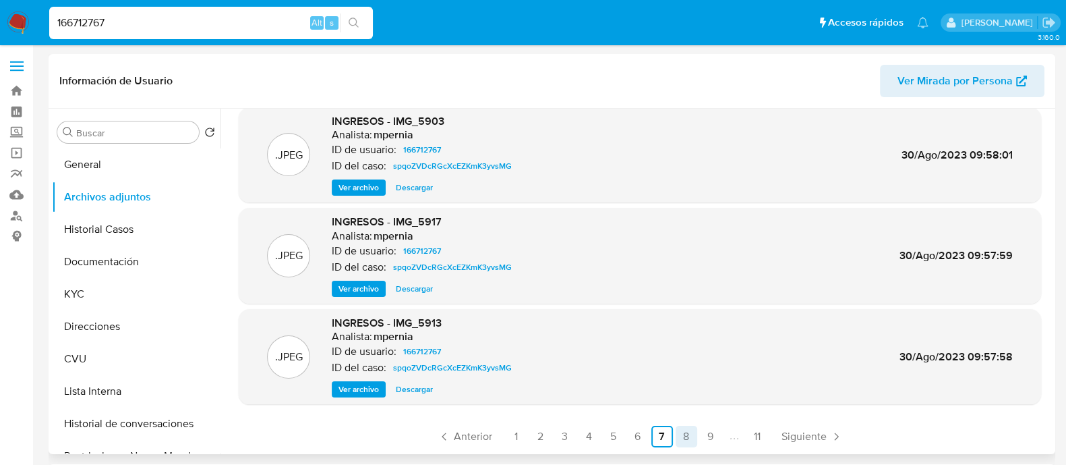
click at [688, 439] on link "8" at bounding box center [687, 437] width 22 height 22
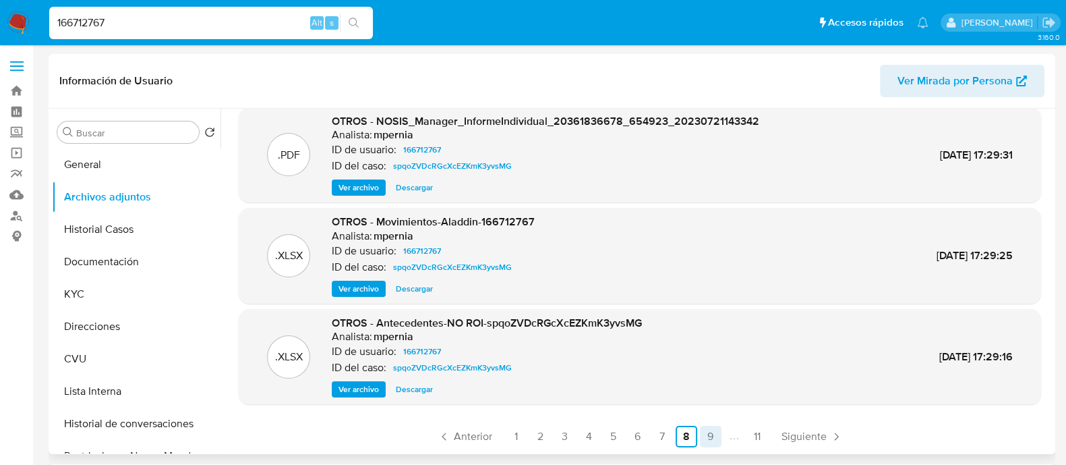
click at [705, 440] on link "9" at bounding box center [711, 437] width 22 height 22
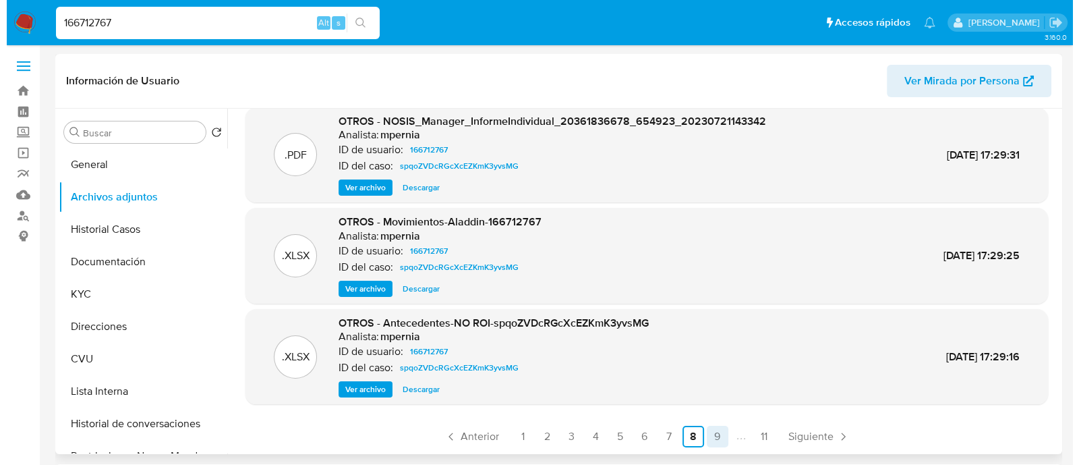
scroll to position [0, 0]
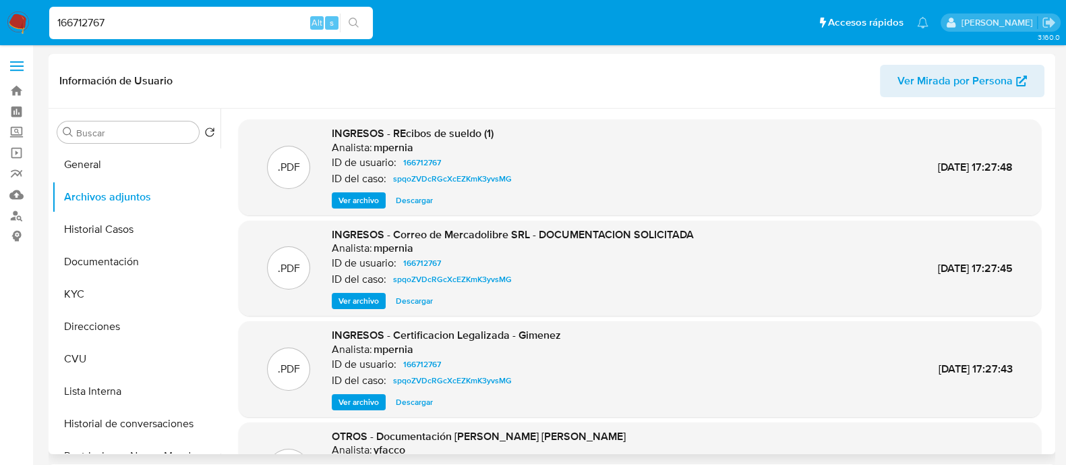
click at [357, 202] on span "Ver archivo" at bounding box center [359, 200] width 40 height 13
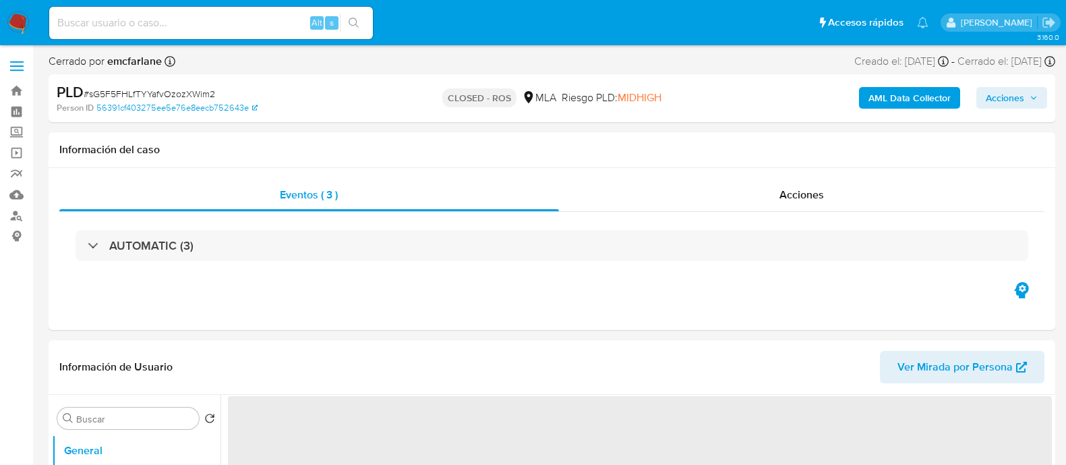
select select "10"
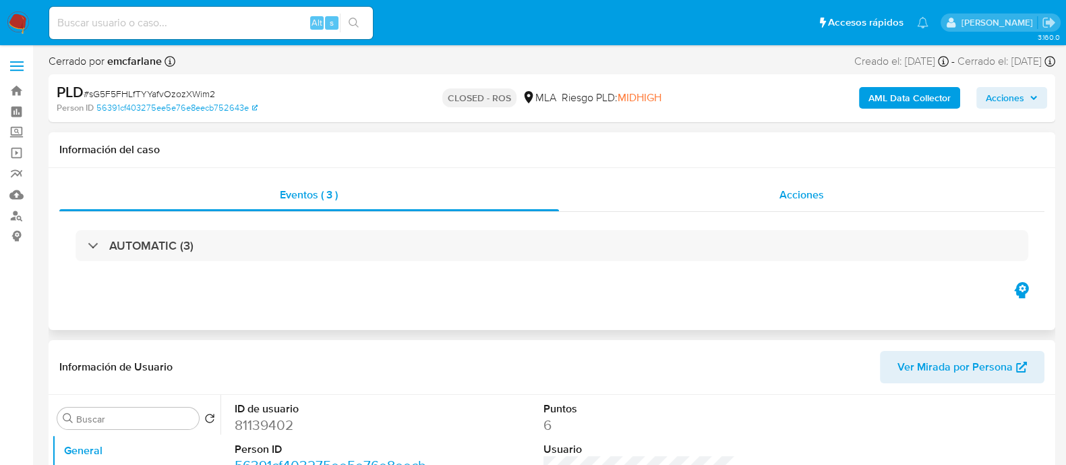
click at [745, 183] on div "Acciones" at bounding box center [802, 195] width 486 height 32
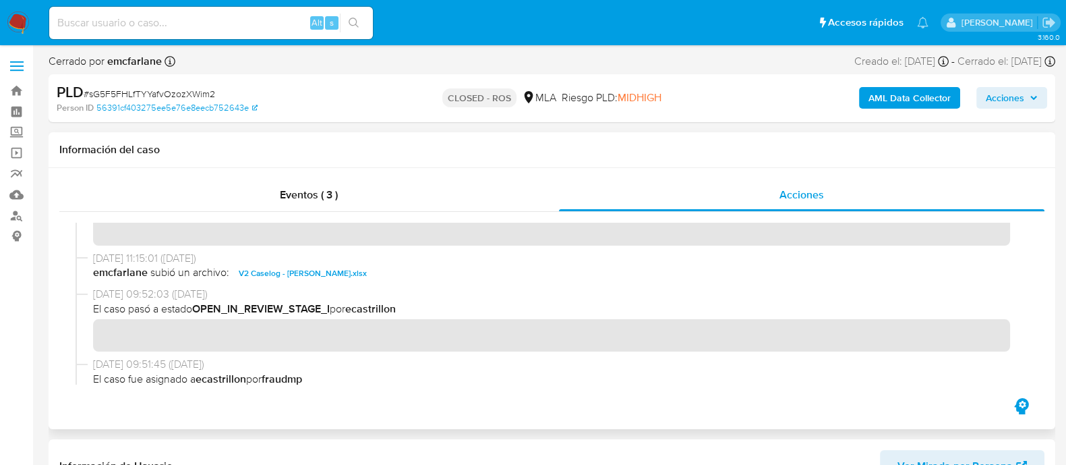
scroll to position [927, 0]
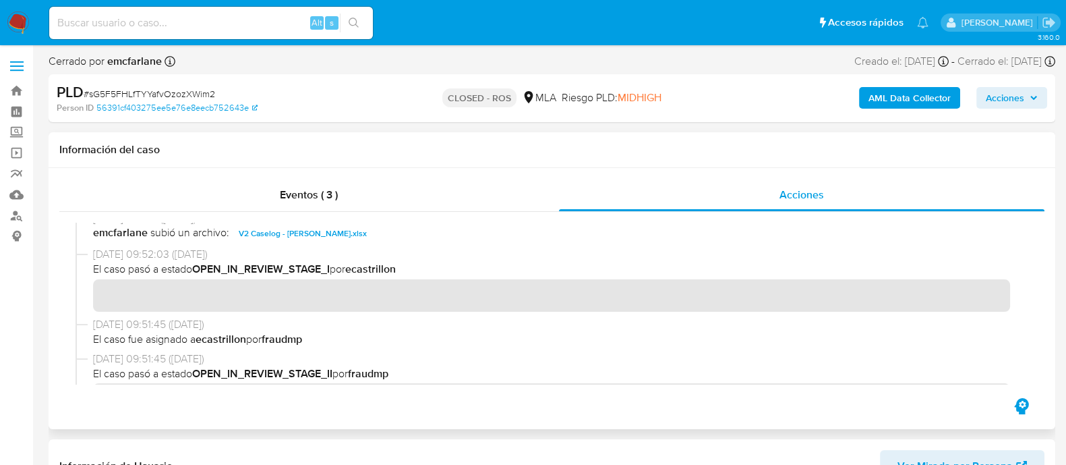
click at [329, 241] on span "V2 Caselog - María Elizabeth Nuñez Vera.xlsx" at bounding box center [303, 233] width 128 height 16
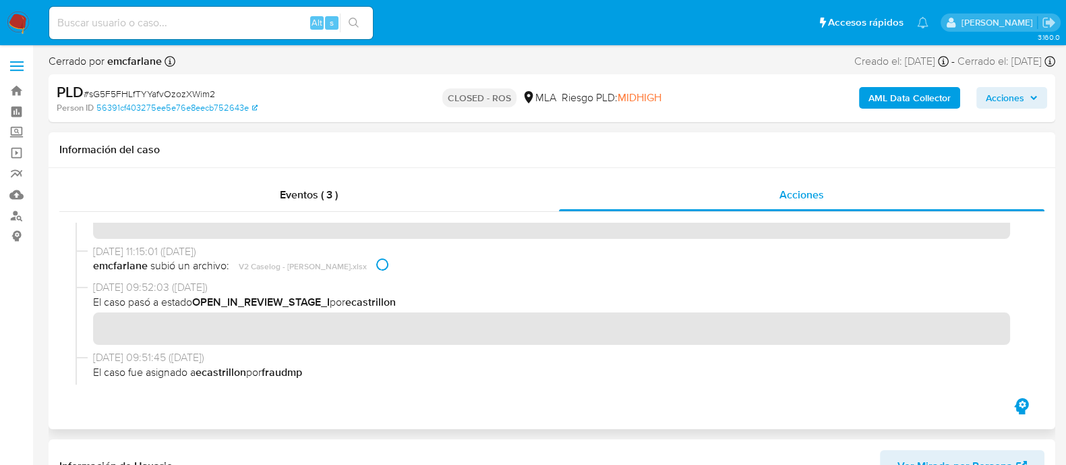
scroll to position [810, 0]
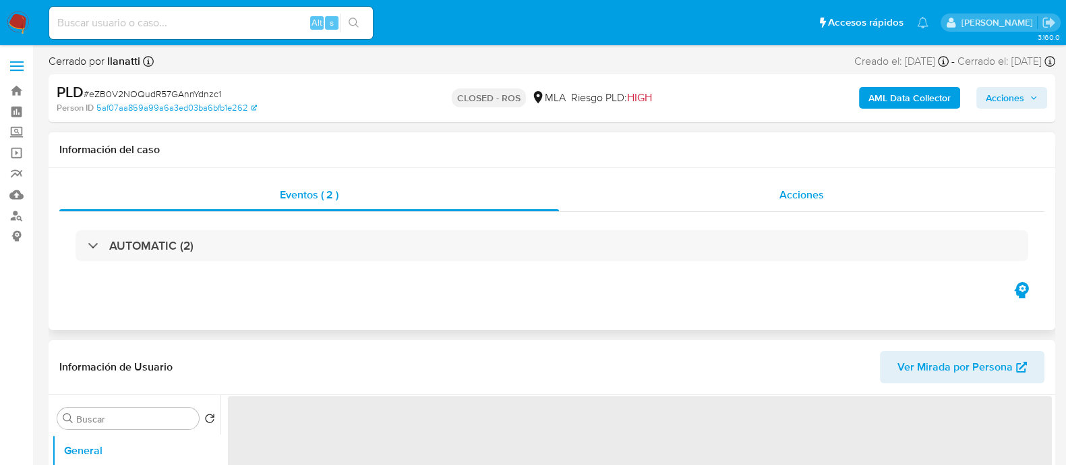
select select "10"
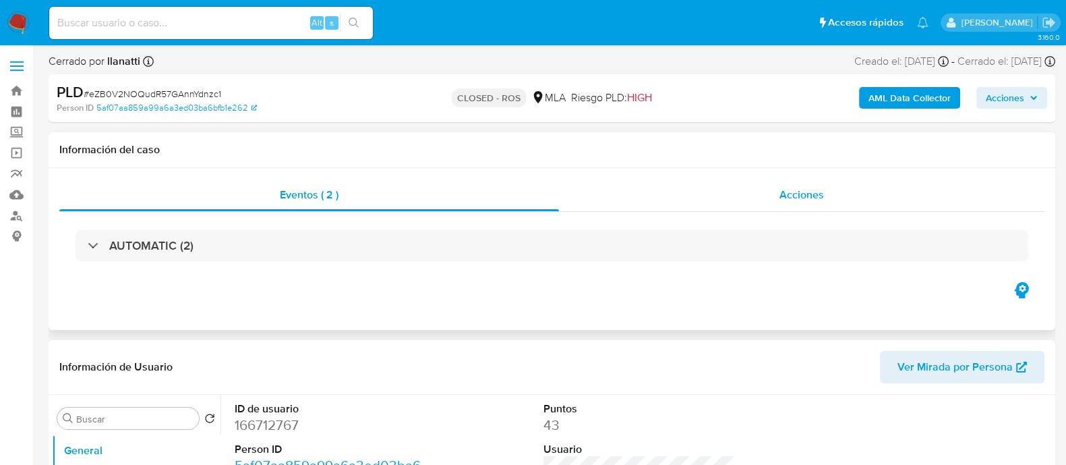
click at [785, 187] on span "Acciones" at bounding box center [802, 195] width 45 height 16
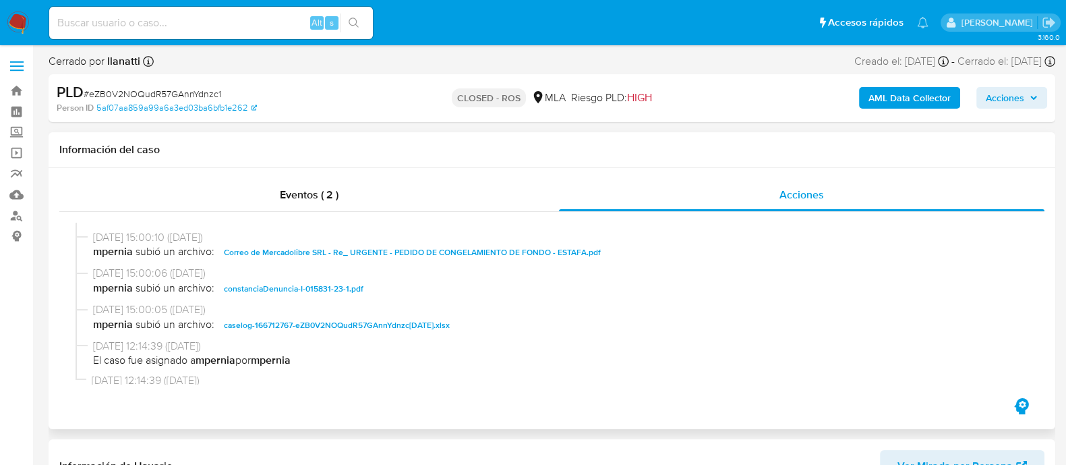
scroll to position [506, 0]
